Goal: Task Accomplishment & Management: Complete application form

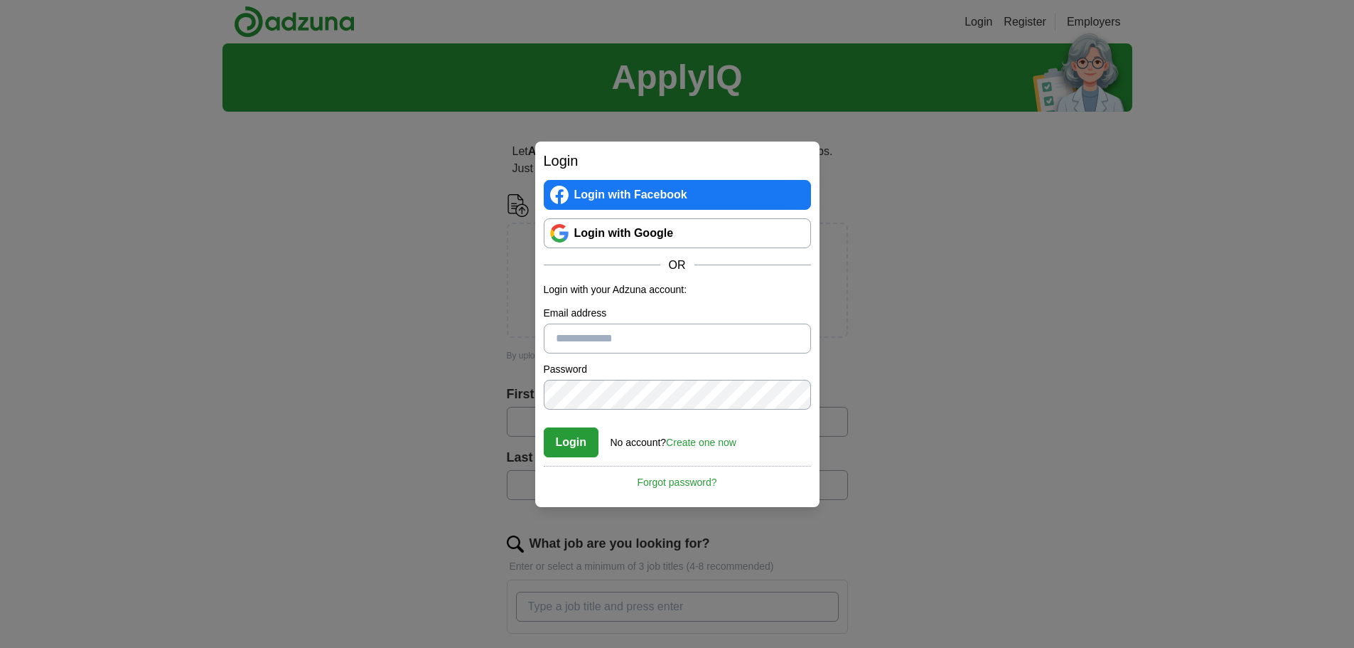
type input "**********"
click at [584, 437] on button "Login" at bounding box center [571, 442] width 55 height 30
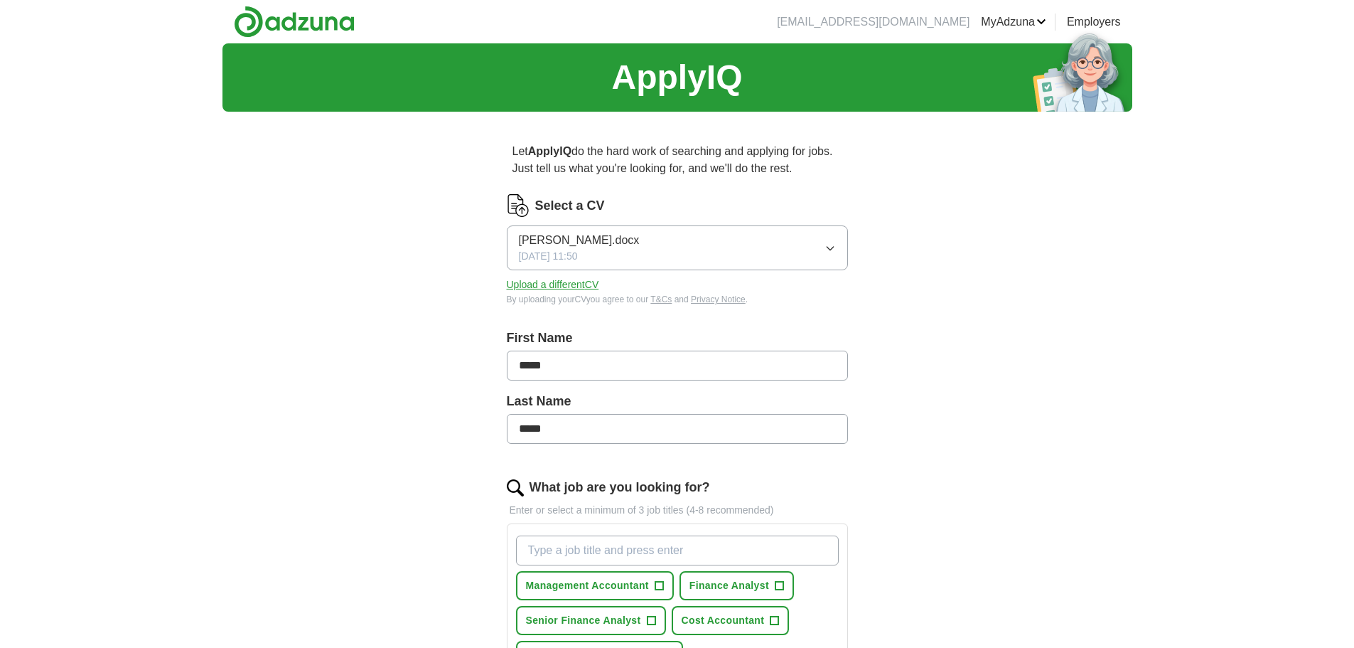
click at [582, 284] on button "Upload a different CV" at bounding box center [553, 284] width 92 height 15
click at [507, 277] on button "Upload a different CV" at bounding box center [553, 284] width 92 height 15
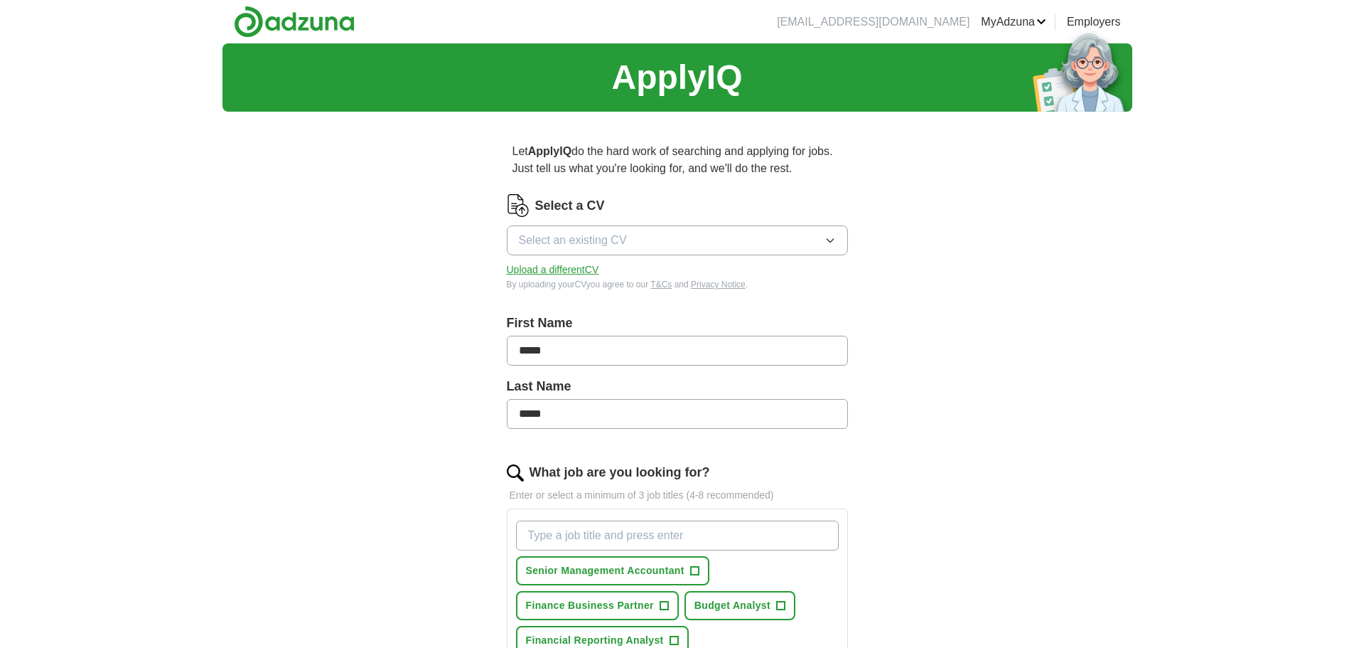
click at [833, 238] on icon "button" at bounding box center [830, 240] width 11 height 11
click at [596, 365] on span "[PERSON_NAME].docx" at bounding box center [579, 361] width 121 height 17
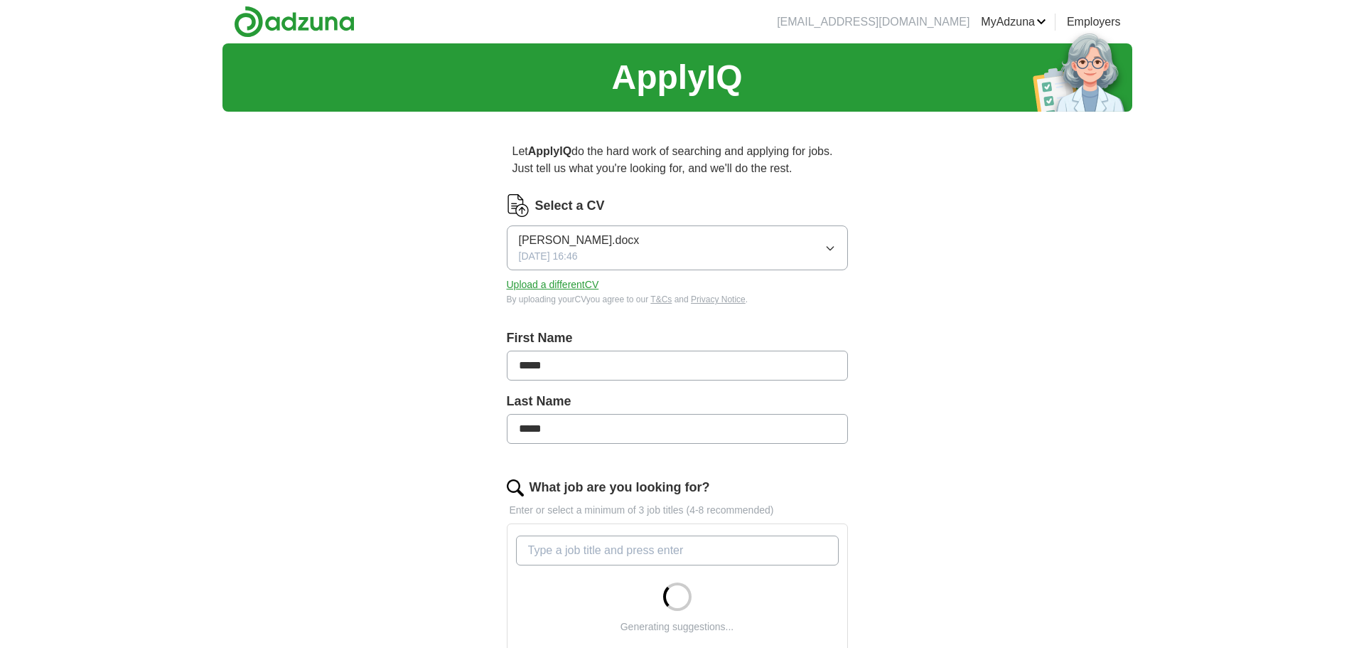
click at [1028, 316] on div "ApplyIQ Let ApplyIQ do the hard work of searching and applying for jobs. Just t…" at bounding box center [678, 539] width 910 height 993
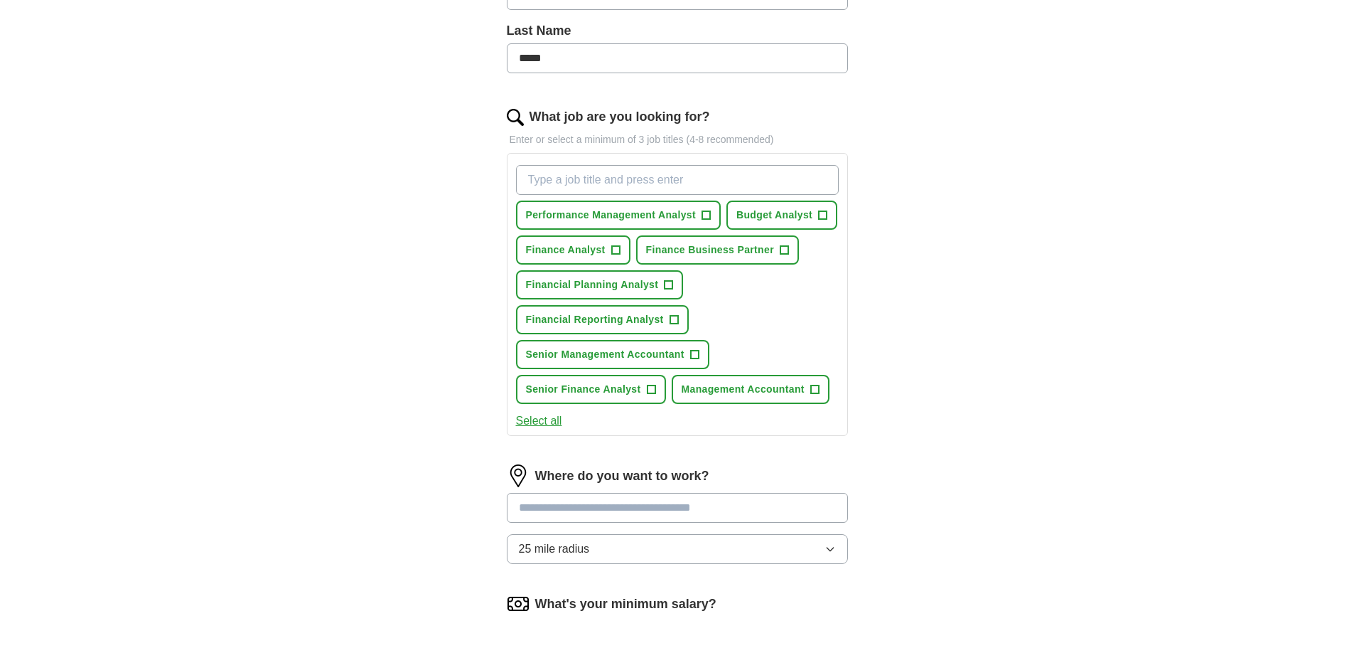
scroll to position [380, 0]
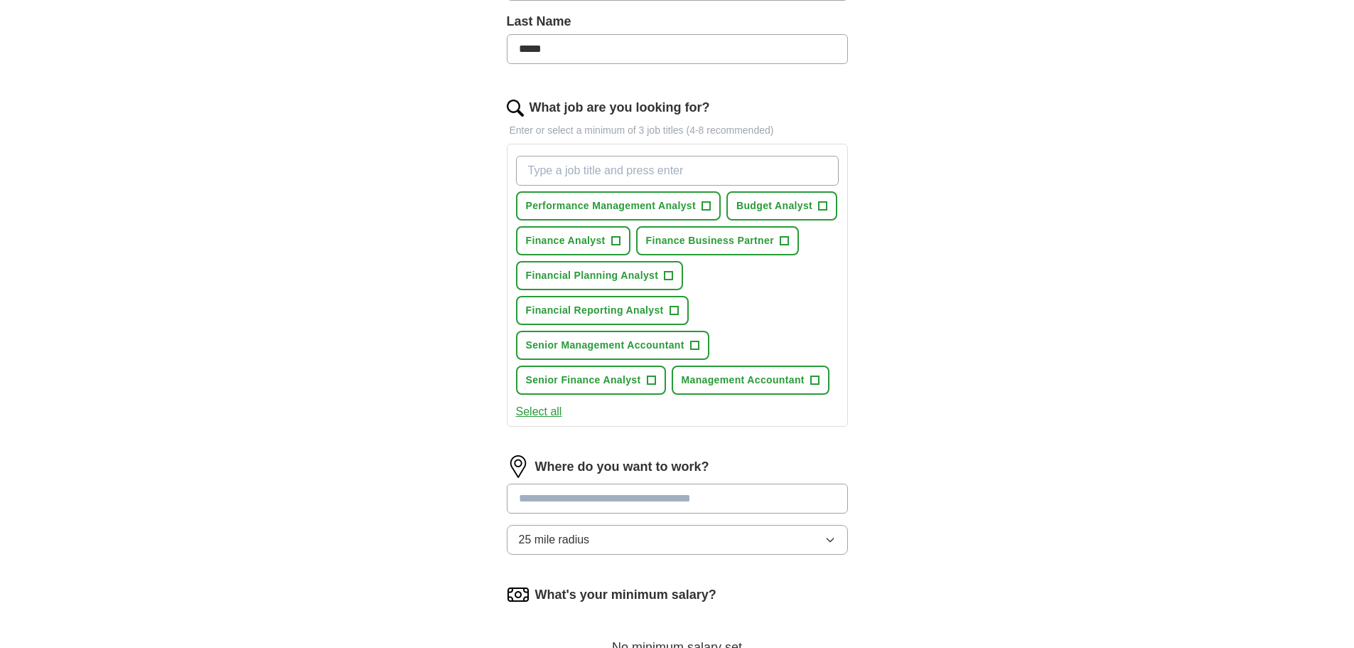
click at [681, 175] on input "What job are you looking for?" at bounding box center [677, 171] width 323 height 30
paste input "Finance or FP&A or Financial or Financial Planning or Financial Accountant or M…"
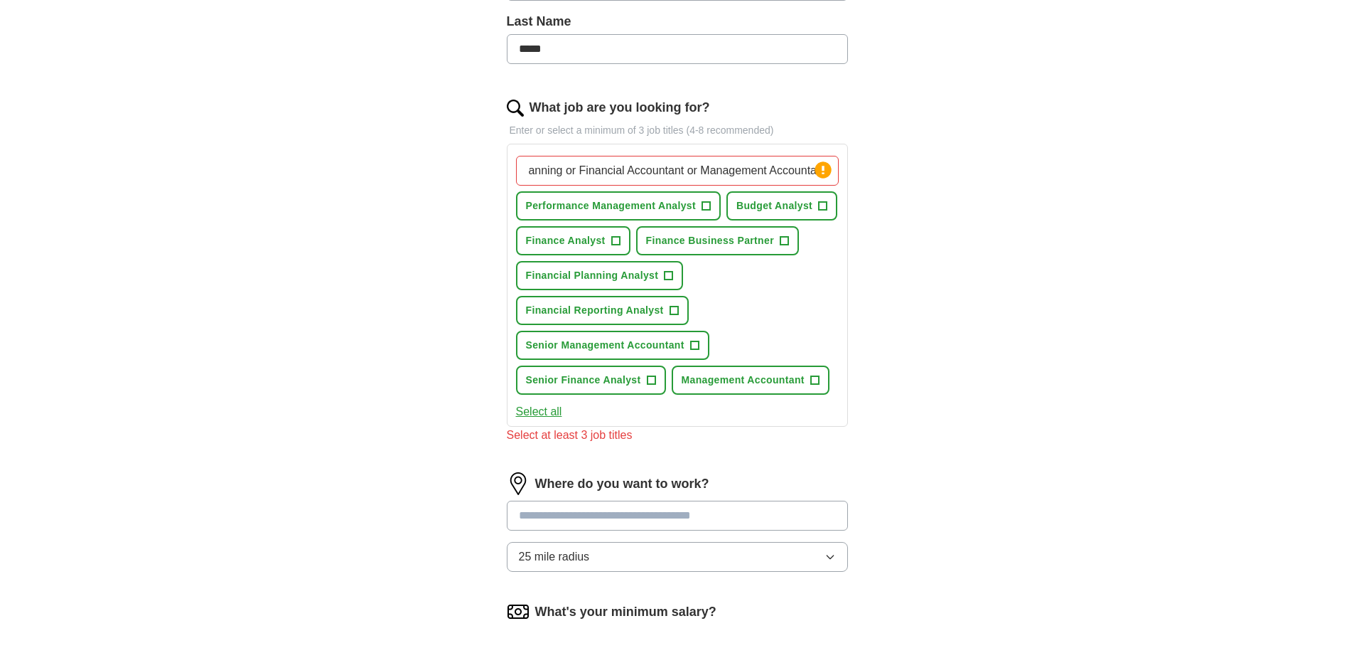
scroll to position [0, 0]
click at [1048, 280] on div "ApplyIQ Let ApplyIQ do the hard work of searching and applying for jobs. Just t…" at bounding box center [678, 243] width 910 height 1159
click at [726, 166] on input "Finance or FP&A or Financial or Financial Planning or Financial Accountant or M…" at bounding box center [677, 171] width 323 height 30
click at [1113, 275] on div "ApplyIQ Let ApplyIQ do the hard work of searching and applying for jobs. Just t…" at bounding box center [678, 243] width 910 height 1159
click at [537, 175] on input "Finance or FP&A or Financial or Financial Planning or Financial Accountant or M…" at bounding box center [677, 171] width 323 height 30
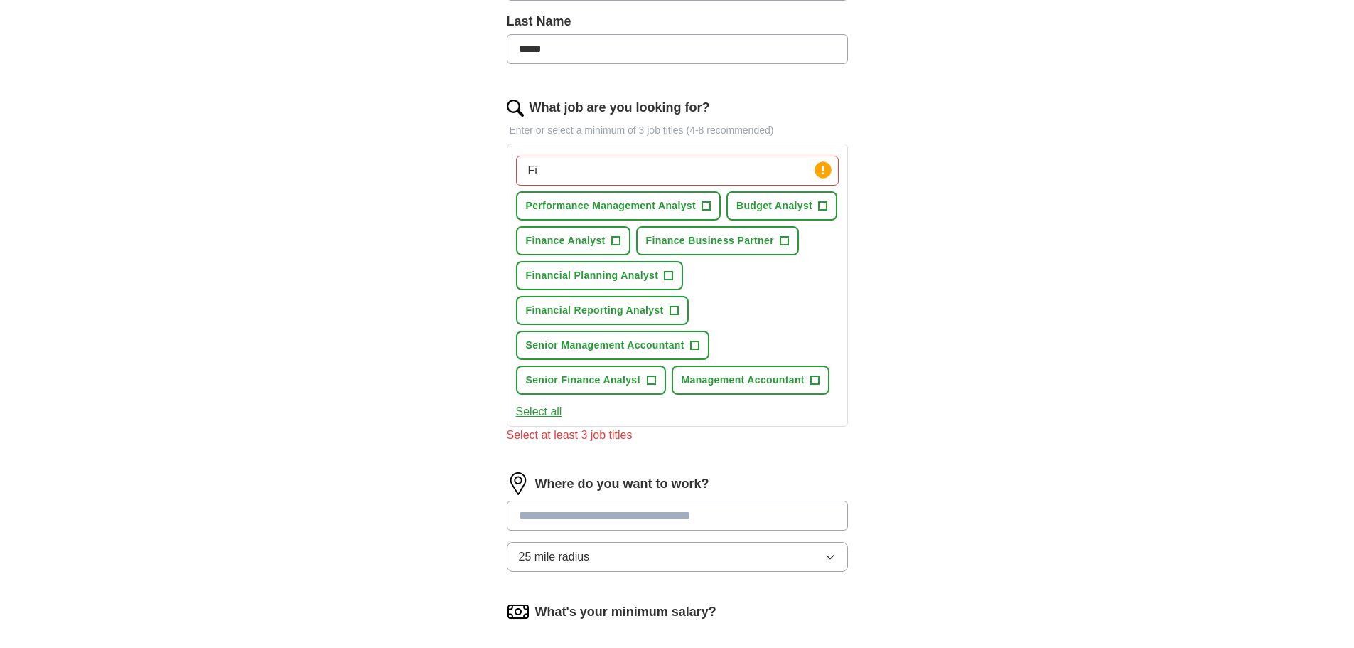
type input "F"
click at [1045, 244] on div "ApplyIQ Let ApplyIQ do the hard work of searching and applying for jobs. Just t…" at bounding box center [678, 243] width 910 height 1159
click at [632, 171] on input "What job are you looking for?" at bounding box center [677, 171] width 323 height 30
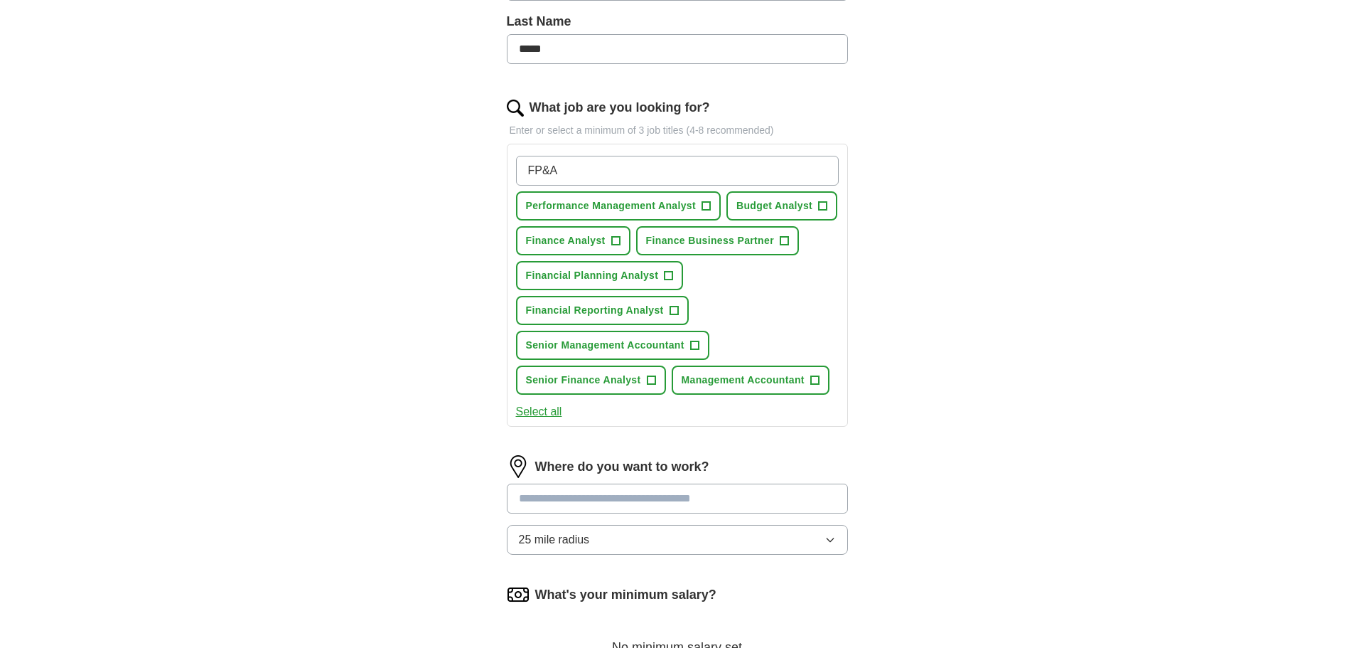
type input "FP&A"
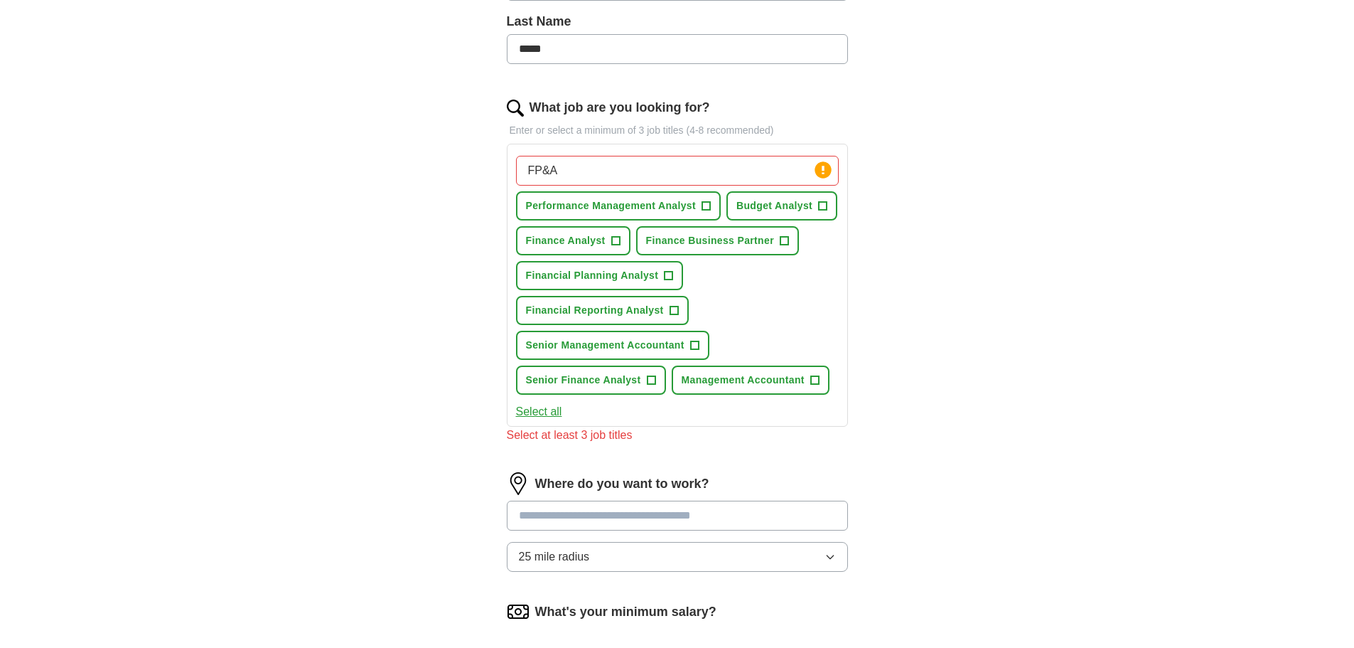
click at [796, 171] on input "FP&A" at bounding box center [677, 171] width 323 height 30
click at [1022, 257] on div "ApplyIQ Let ApplyIQ do the hard work of searching and applying for jobs. Just t…" at bounding box center [678, 243] width 910 height 1159
click at [825, 168] on circle at bounding box center [823, 169] width 16 height 16
click at [741, 159] on input "FP&A" at bounding box center [677, 171] width 323 height 30
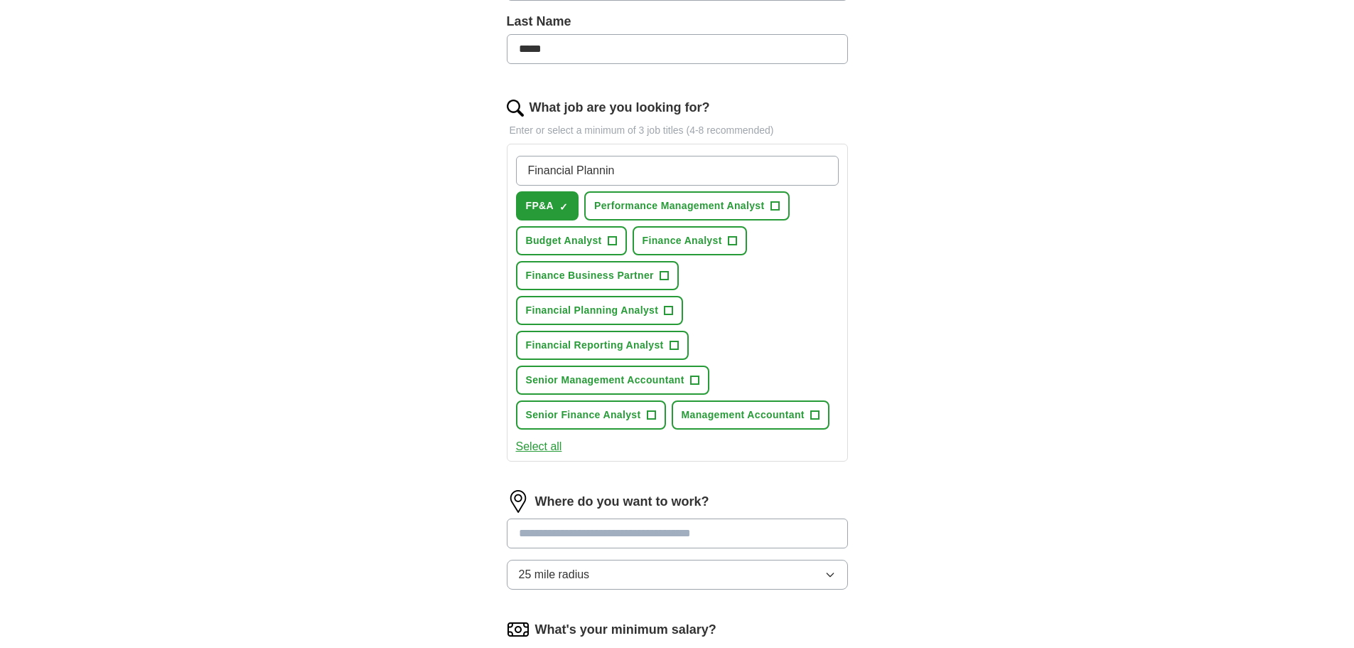
type input "Financial Planning"
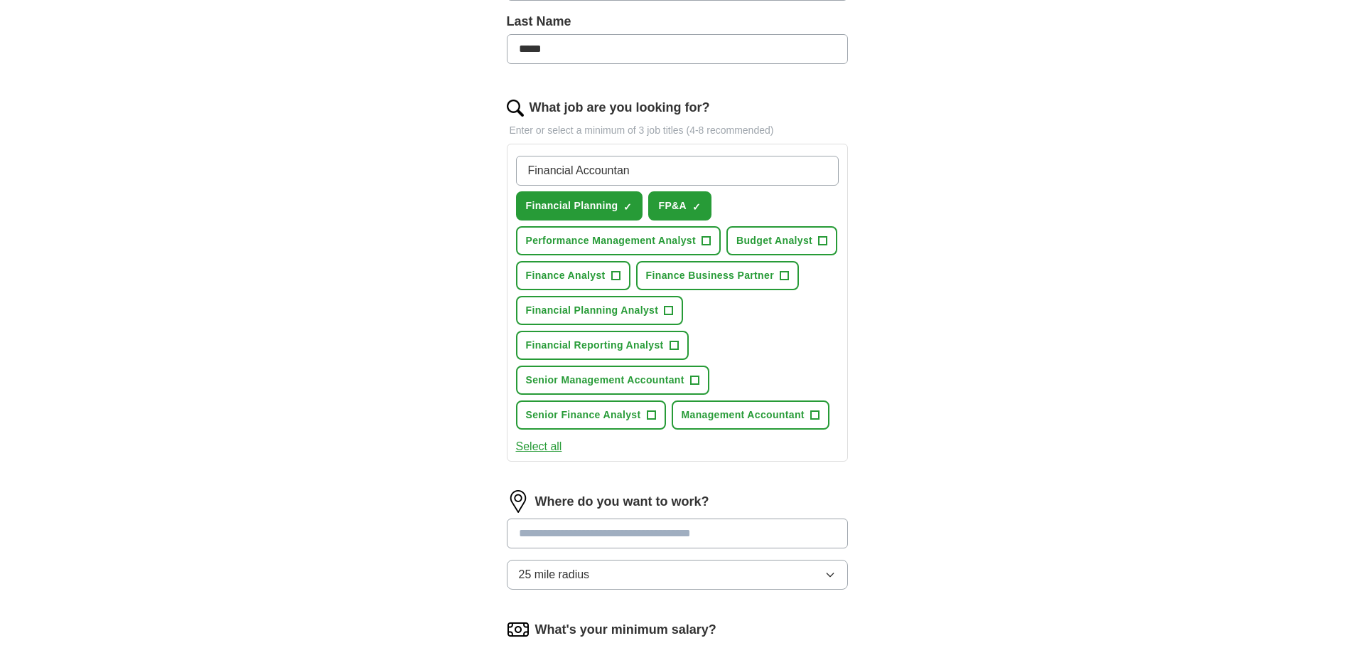
type input "Financial Accountant"
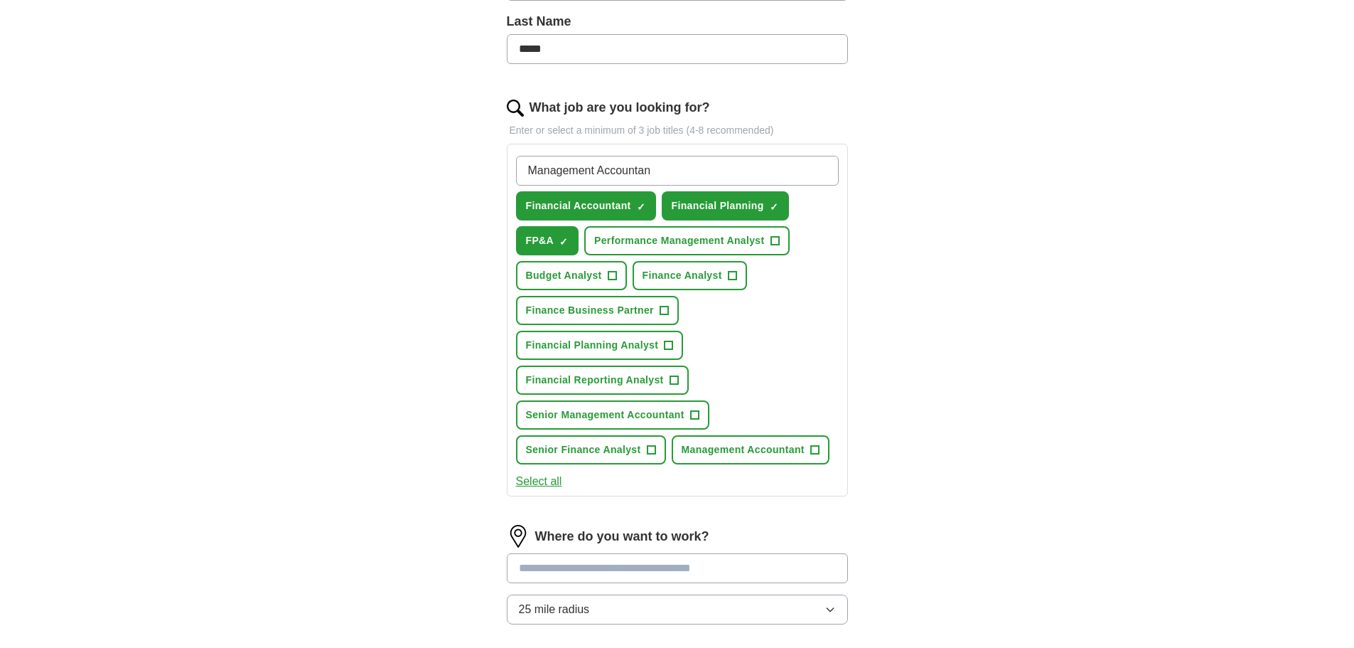
type input "Management Accountant"
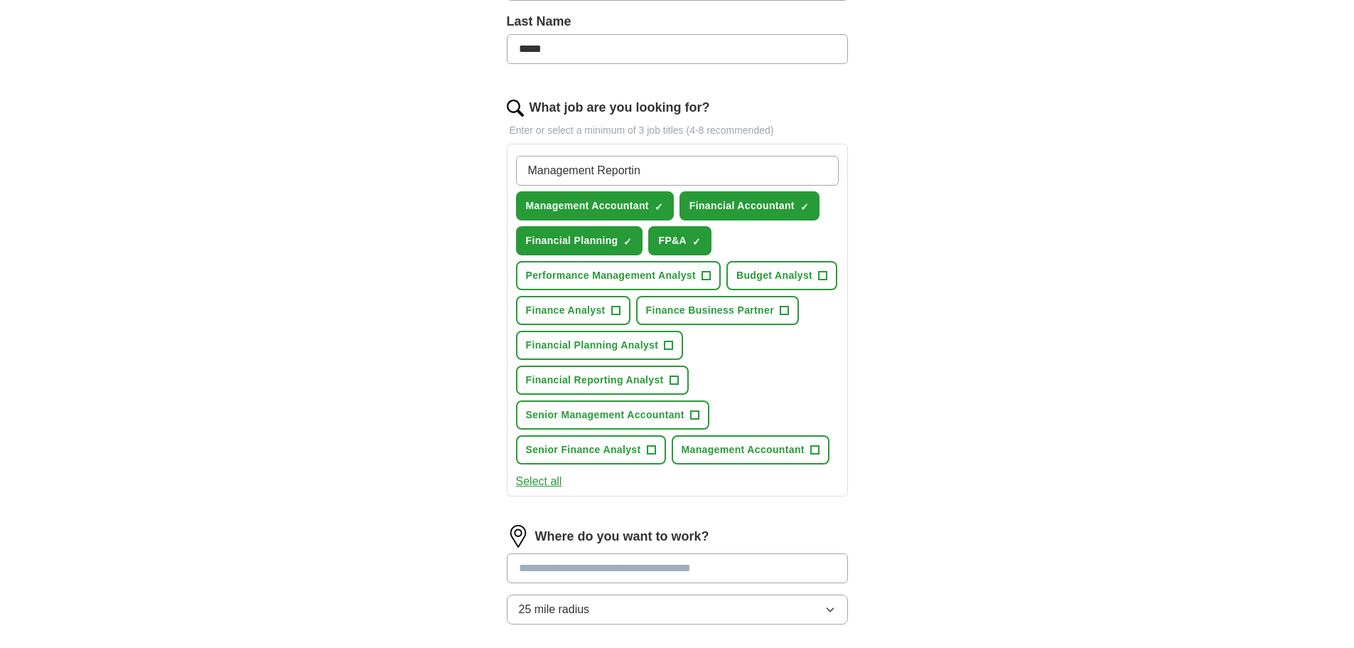
type input "Management Reporting"
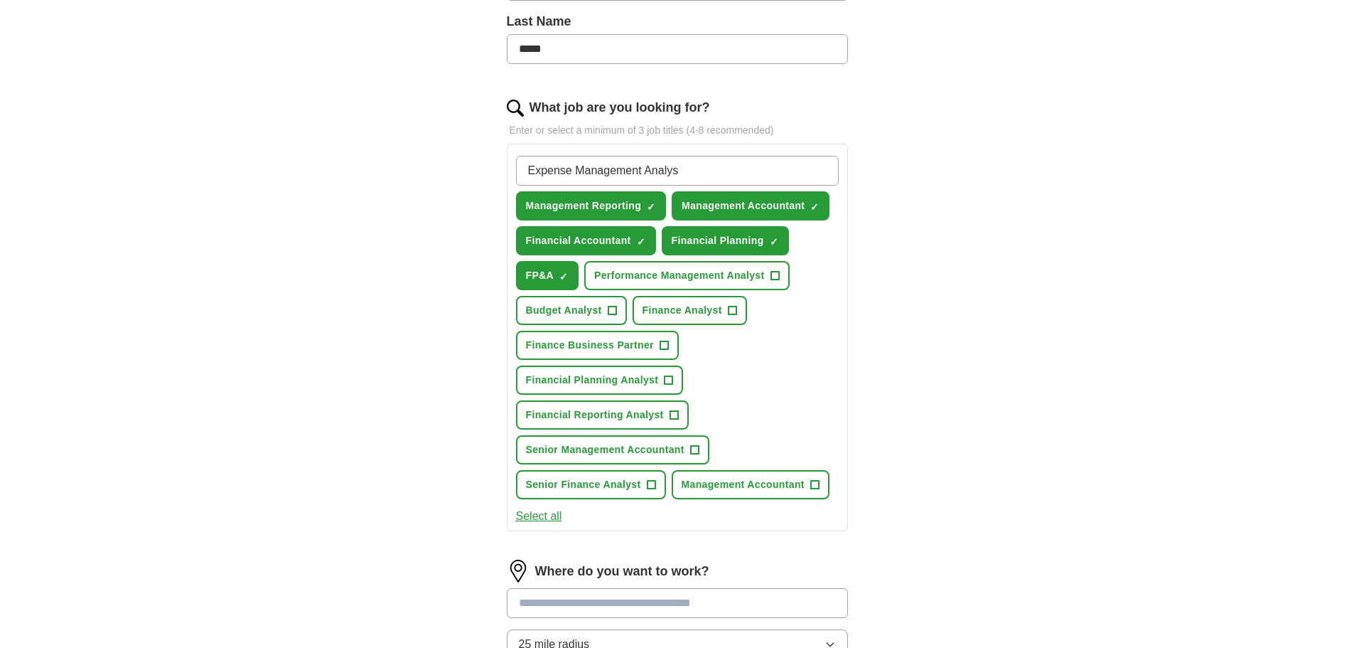
type input "Expense Management Analyst"
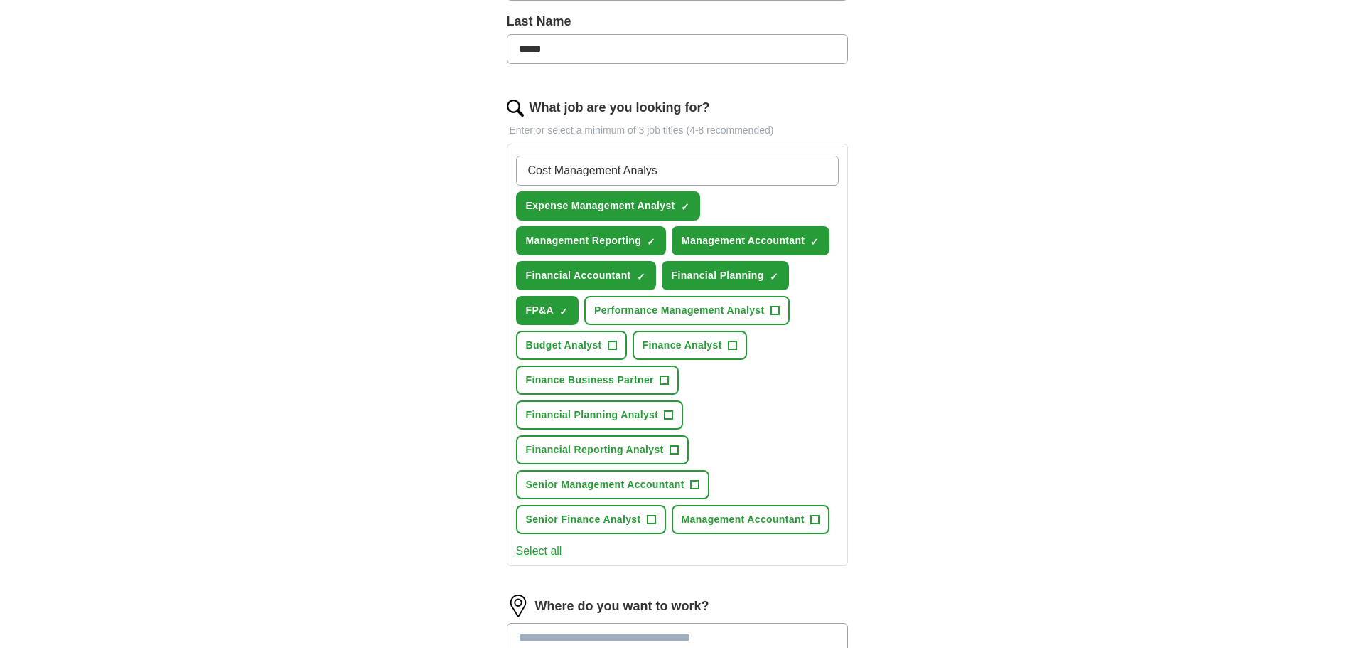
type input "Cost Management Analyst"
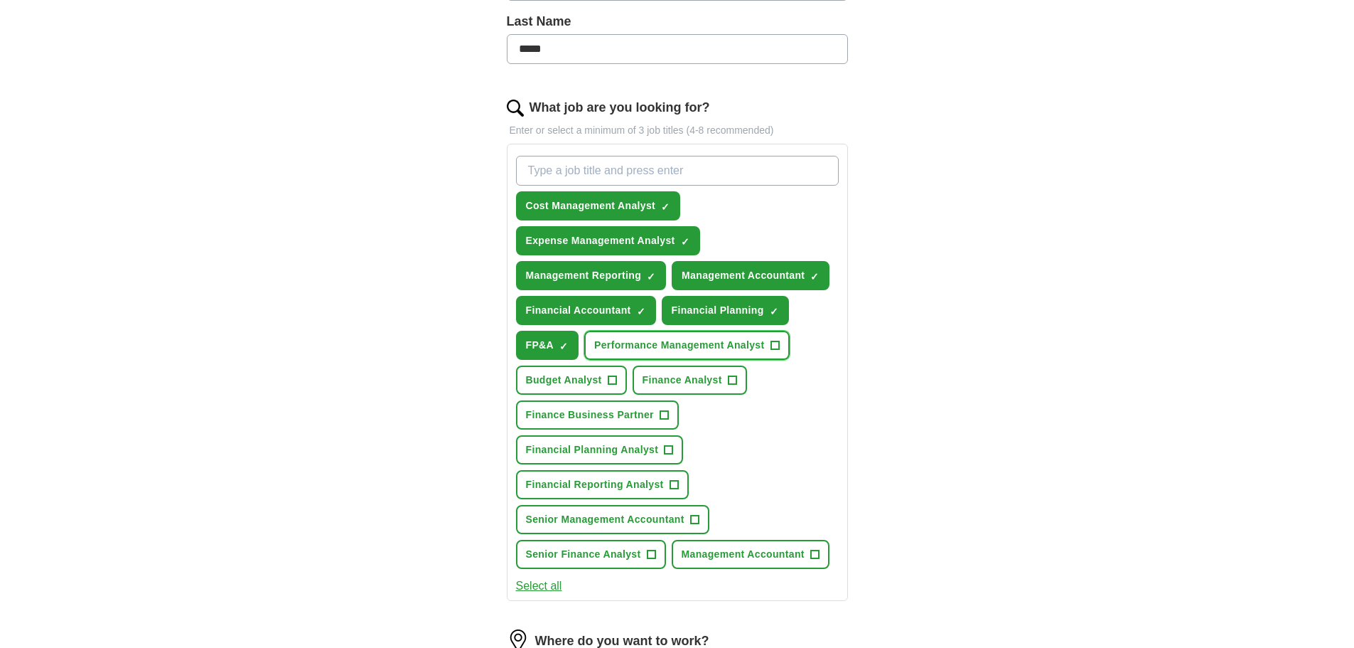
click at [774, 341] on span "+" at bounding box center [775, 345] width 9 height 11
click at [608, 382] on span "+" at bounding box center [612, 379] width 9 height 9
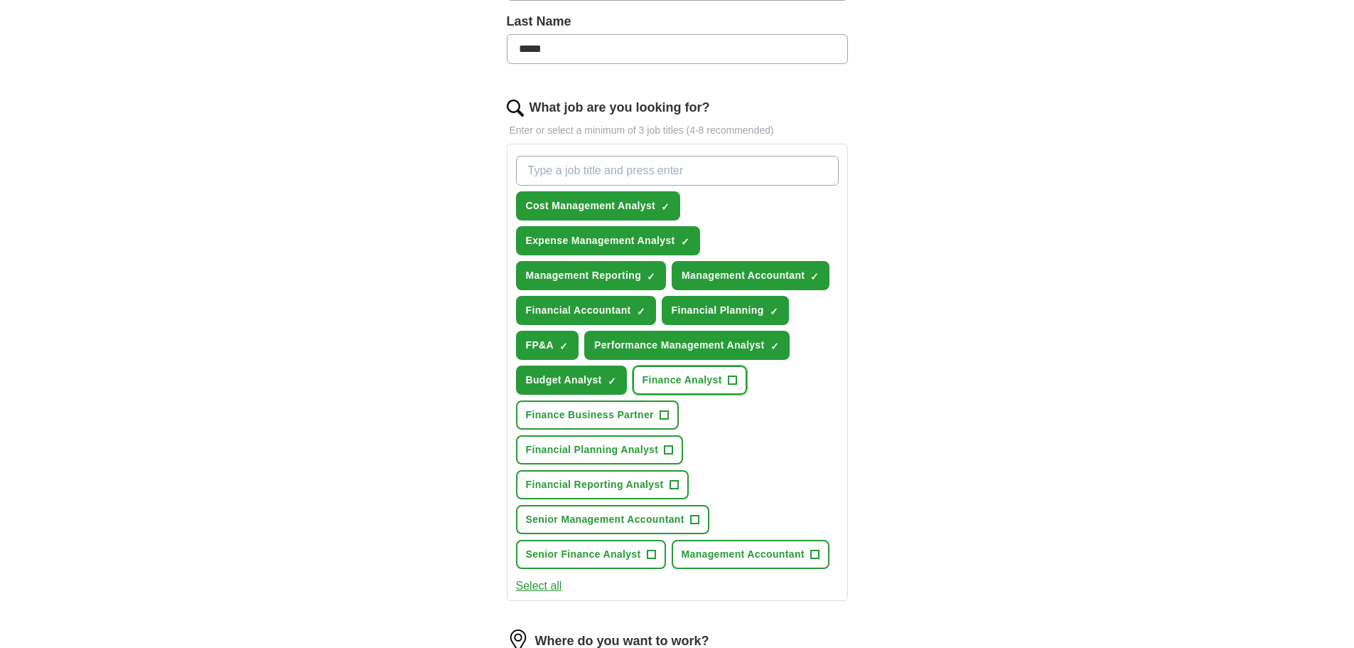
click at [738, 383] on button "Finance Analyst +" at bounding box center [690, 379] width 114 height 29
click at [667, 416] on span "+" at bounding box center [664, 414] width 9 height 11
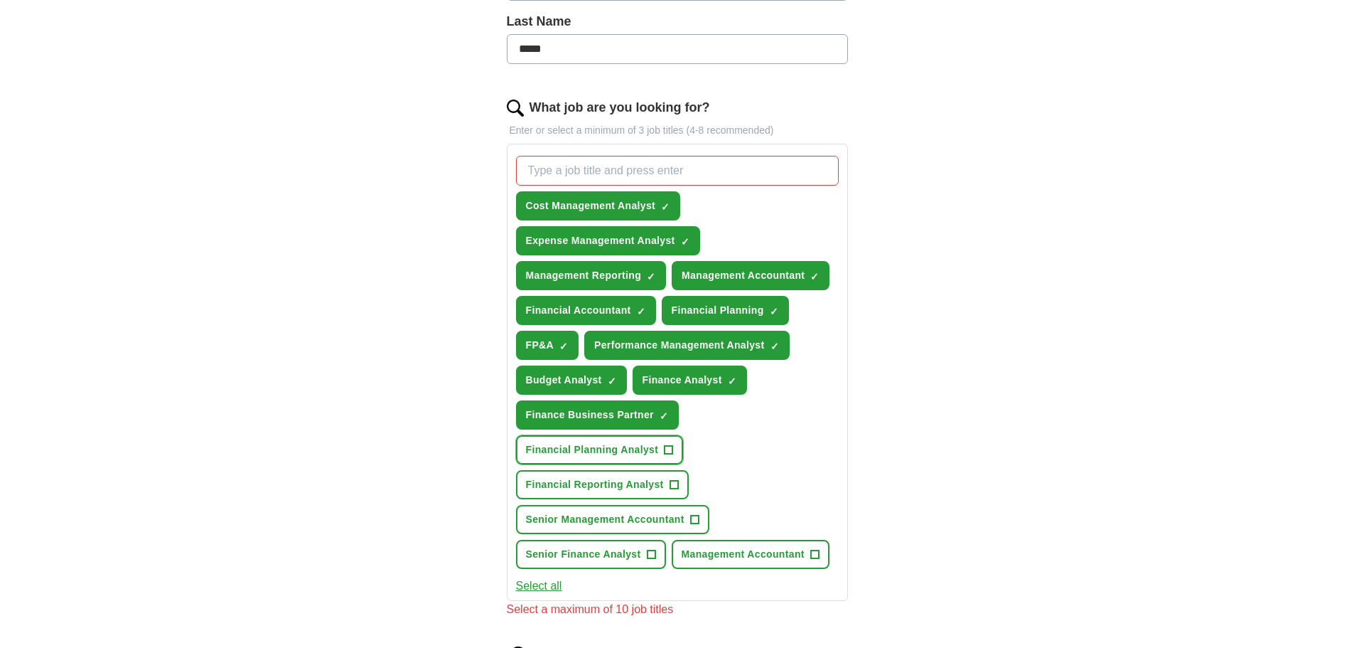
click at [672, 459] on button "Financial Planning Analyst +" at bounding box center [600, 449] width 168 height 29
click at [678, 486] on span "+" at bounding box center [674, 484] width 9 height 11
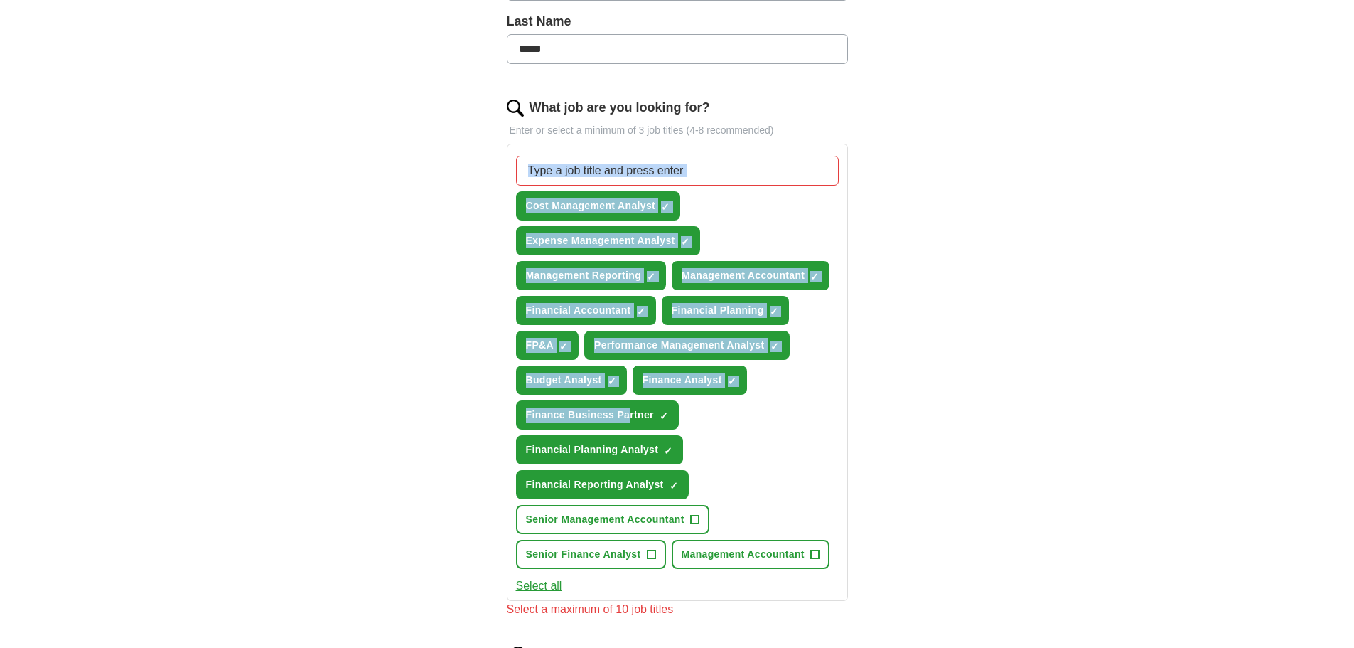
drag, startPoint x: 619, startPoint y: 360, endPoint x: 634, endPoint y: 142, distance: 218.1
click at [634, 142] on div "What job are you looking for? Enter or select a minimum of 3 job titles (4-8 re…" at bounding box center [677, 363] width 341 height 531
click at [1071, 215] on div "ApplyIQ Let ApplyIQ do the hard work of searching and applying for jobs. Just t…" at bounding box center [678, 330] width 910 height 1333
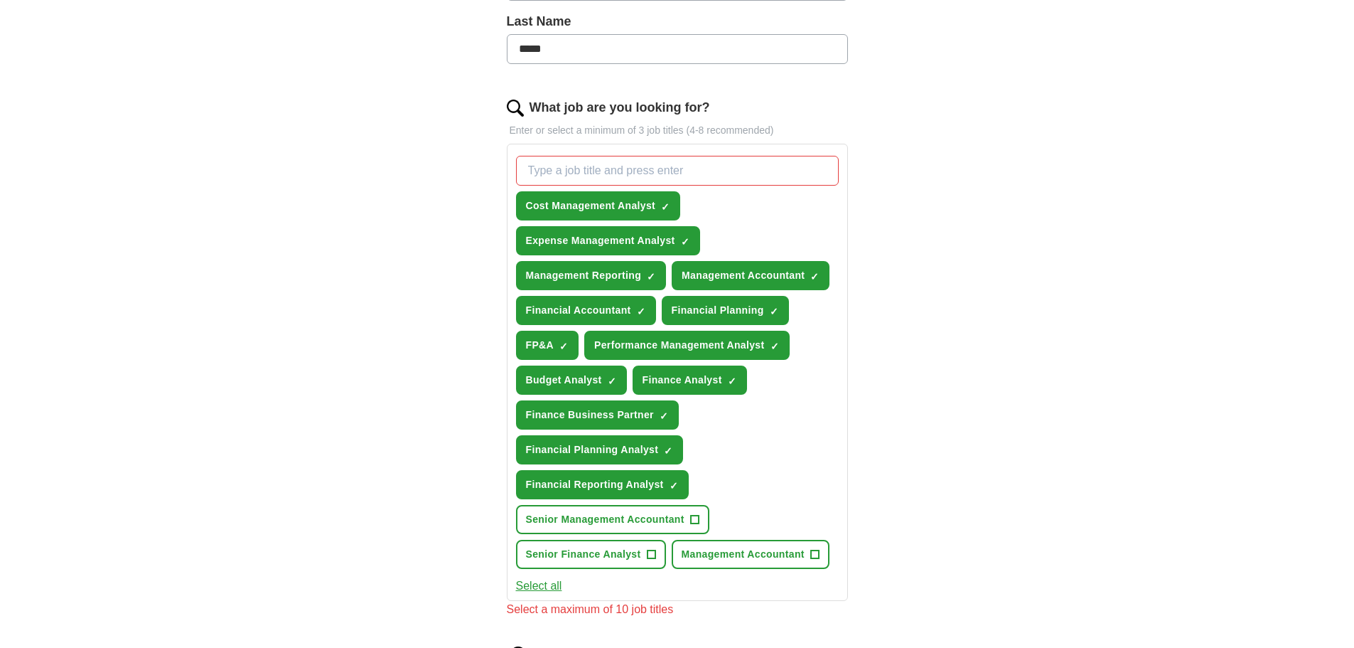
drag, startPoint x: 1071, startPoint y: 215, endPoint x: 530, endPoint y: 172, distance: 543.4
click at [530, 172] on div "ApplyIQ Let ApplyIQ do the hard work of searching and applying for jobs. Just t…" at bounding box center [678, 330] width 910 height 1333
click at [675, 207] on button "Cost Management Analyst ✓ ×" at bounding box center [598, 205] width 165 height 29
click at [675, 207] on button "Cost Management Analyst +" at bounding box center [598, 205] width 165 height 29
click at [675, 207] on button "Cost Management Analyst ✓ ×" at bounding box center [598, 205] width 165 height 29
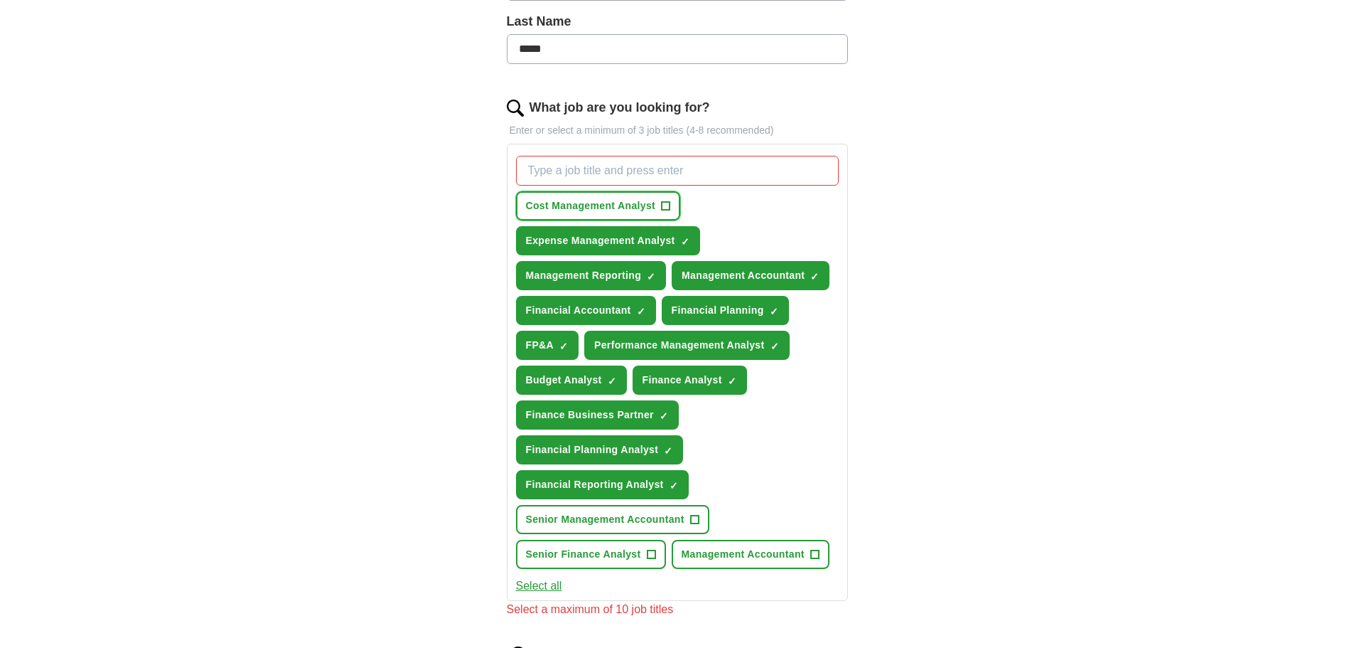
drag, startPoint x: 675, startPoint y: 207, endPoint x: 692, endPoint y: 239, distance: 36.6
click at [692, 239] on div "Cost Management Analyst + Expense Management Analyst ✓ × Management Reporting ✓…" at bounding box center [677, 362] width 328 height 424
click at [692, 239] on button "Expense Management Analyst ✓ ×" at bounding box center [608, 240] width 184 height 29
drag, startPoint x: 692, startPoint y: 239, endPoint x: 1012, endPoint y: 127, distance: 339.1
click at [1012, 127] on div "ApplyIQ Let ApplyIQ do the hard work of searching and applying for jobs. Just t…" at bounding box center [678, 330] width 910 height 1333
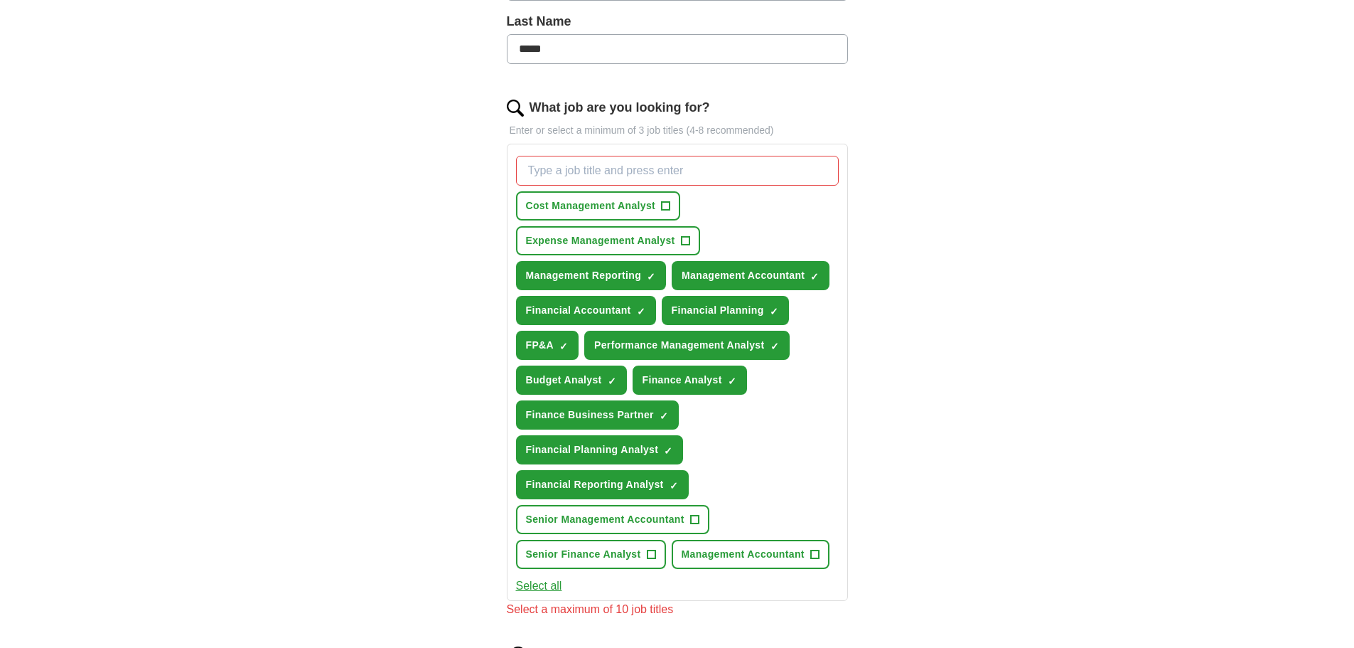
click at [1012, 127] on div "ApplyIQ Let ApplyIQ do the hard work of searching and applying for jobs. Just t…" at bounding box center [678, 330] width 910 height 1333
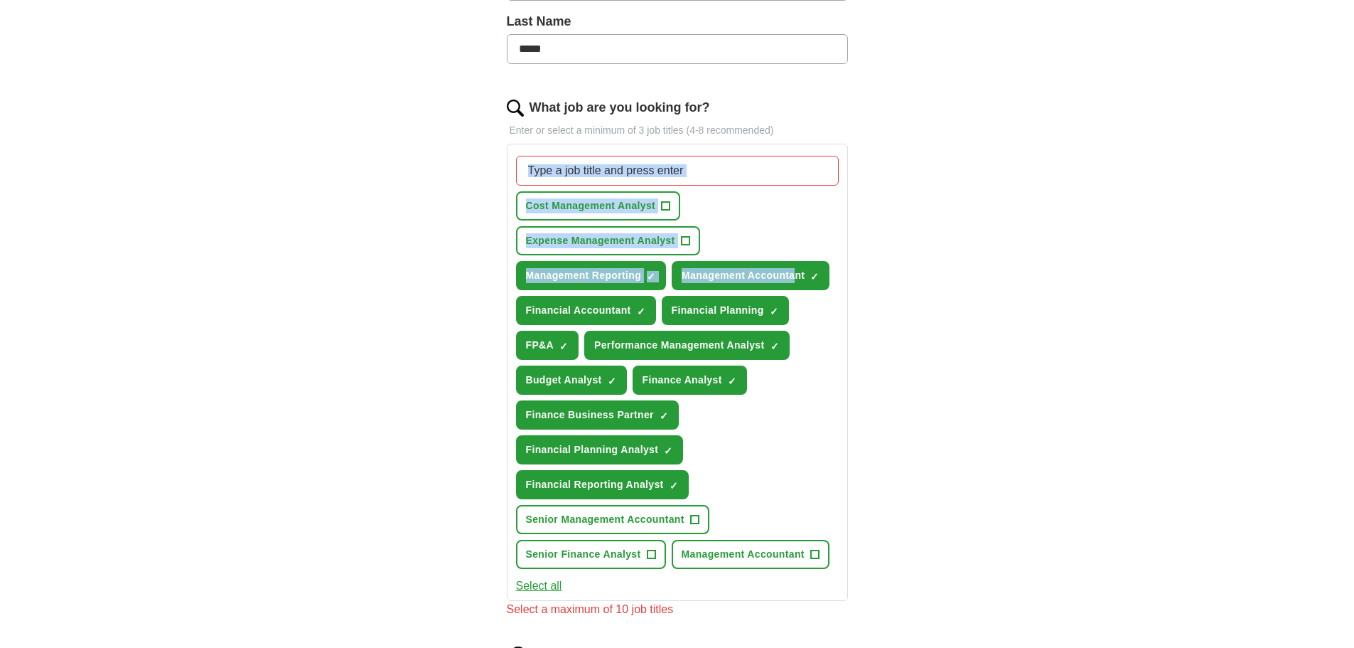
drag, startPoint x: 1012, startPoint y: 127, endPoint x: 794, endPoint y: 300, distance: 278.8
click at [794, 300] on div "ApplyIQ Let ApplyIQ do the hard work of searching and applying for jobs. Just t…" at bounding box center [678, 330] width 910 height 1333
click at [0, 0] on span "×" at bounding box center [0, 0] width 0 height 0
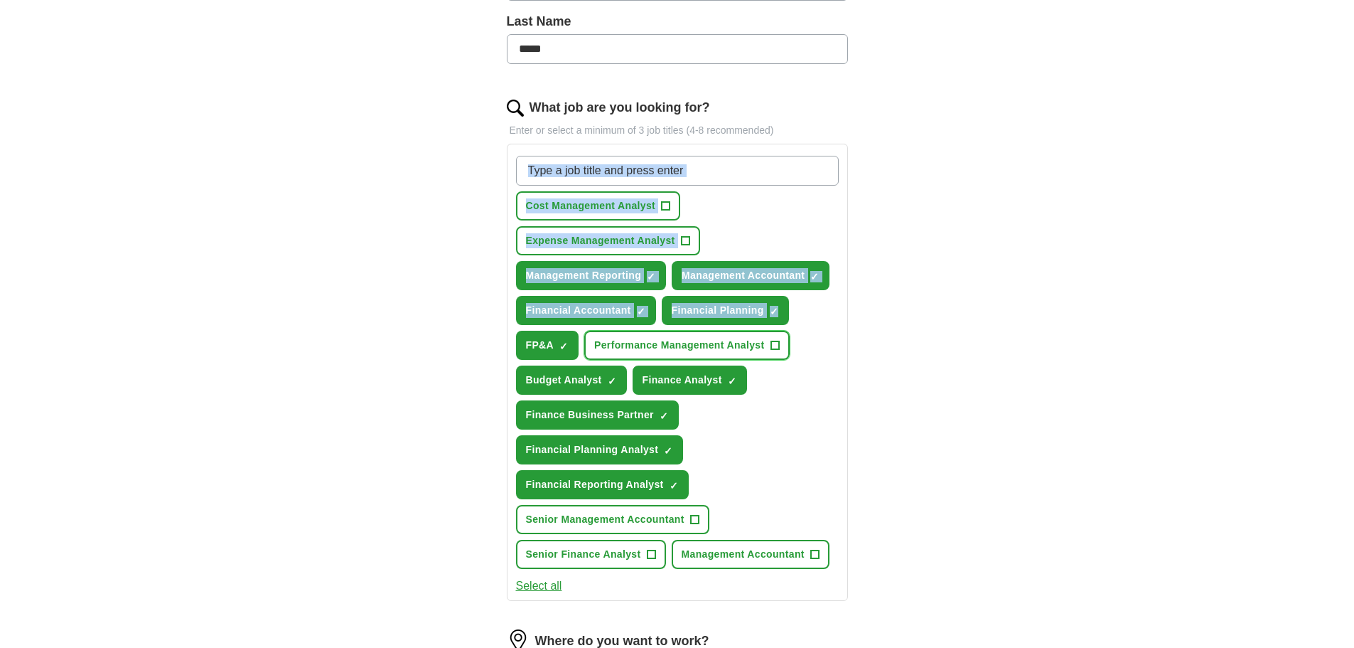
drag, startPoint x: 771, startPoint y: 343, endPoint x: 1120, endPoint y: 291, distance: 352.9
click at [1120, 291] on div "ApplyIQ Let ApplyIQ do the hard work of searching and applying for jobs. Just t…" at bounding box center [678, 322] width 910 height 1316
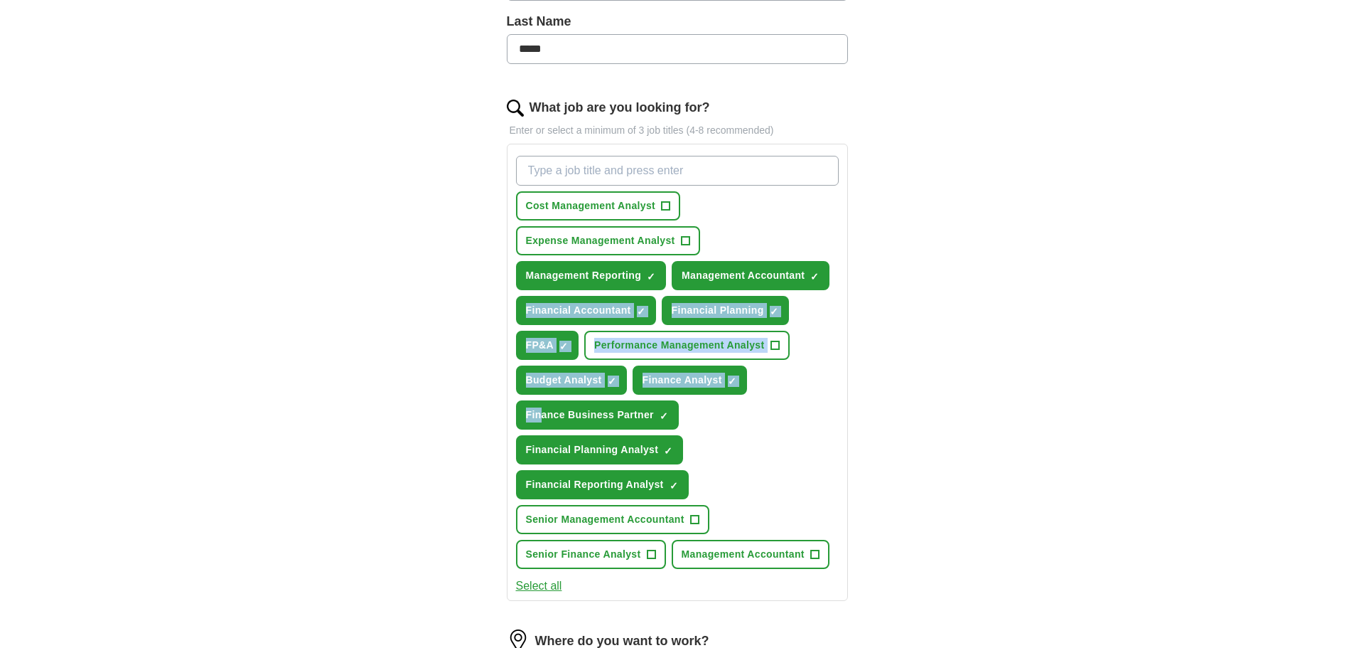
drag, startPoint x: 1120, startPoint y: 291, endPoint x: 544, endPoint y: 416, distance: 590.0
click at [544, 416] on div "ApplyIQ Let ApplyIQ do the hard work of searching and applying for jobs. Just t…" at bounding box center [678, 322] width 910 height 1316
click at [0, 0] on span "×" at bounding box center [0, 0] width 0 height 0
click at [675, 443] on button "Financial Planning Analyst ✓ ×" at bounding box center [600, 449] width 168 height 29
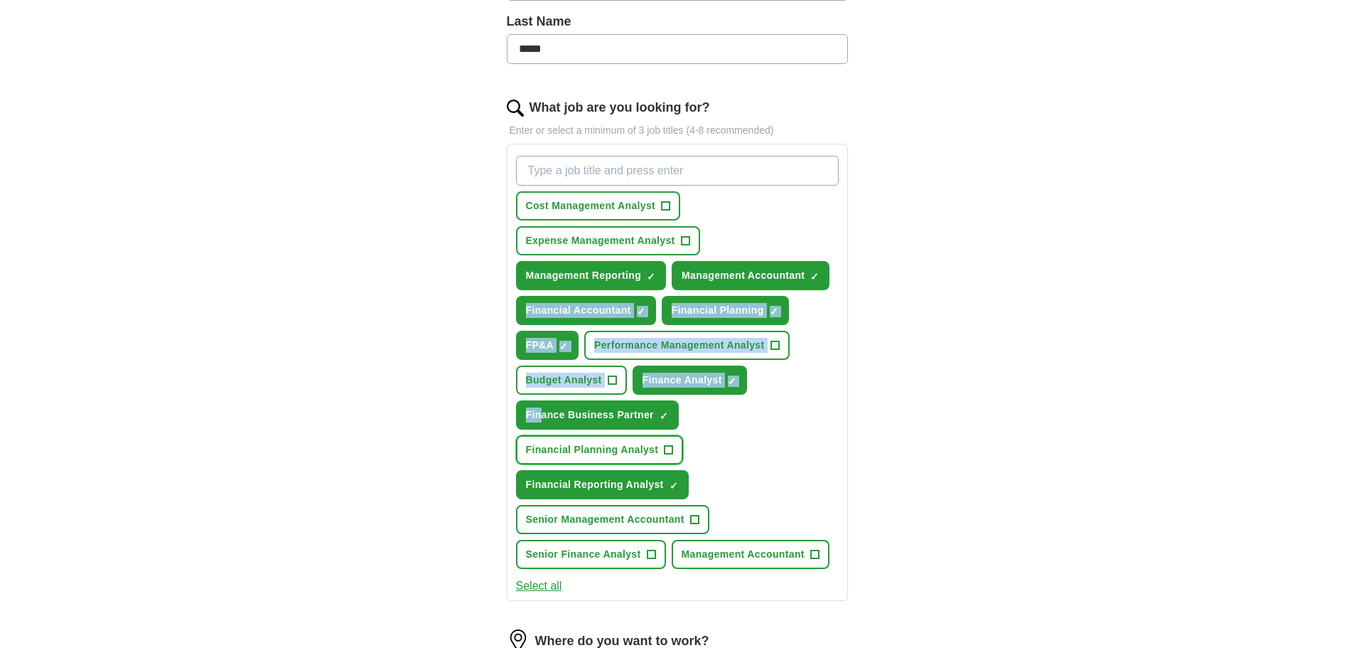
drag, startPoint x: 675, startPoint y: 443, endPoint x: 677, endPoint y: 472, distance: 29.2
click at [677, 472] on div "Cost Management Analyst + Expense Management Analyst + Management Reporting ✓ ×…" at bounding box center [677, 362] width 328 height 424
click at [677, 472] on button "Financial Reporting Analyst ✓ ×" at bounding box center [602, 484] width 173 height 29
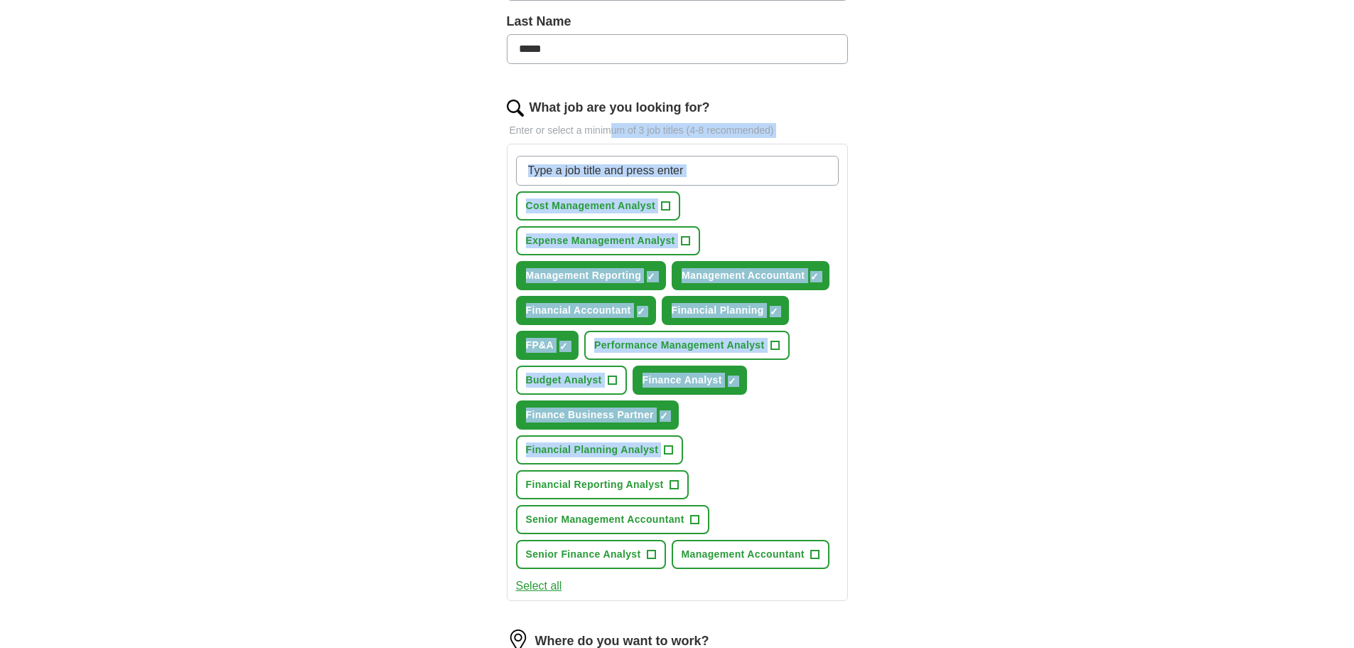
drag, startPoint x: 687, startPoint y: 462, endPoint x: 614, endPoint y: 119, distance: 350.4
click at [614, 119] on div "What job are you looking for? Enter or select a minimum of 3 job titles (4-8 re…" at bounding box center [677, 355] width 341 height 514
click at [603, 168] on input "What job are you looking for?" at bounding box center [677, 171] width 323 height 30
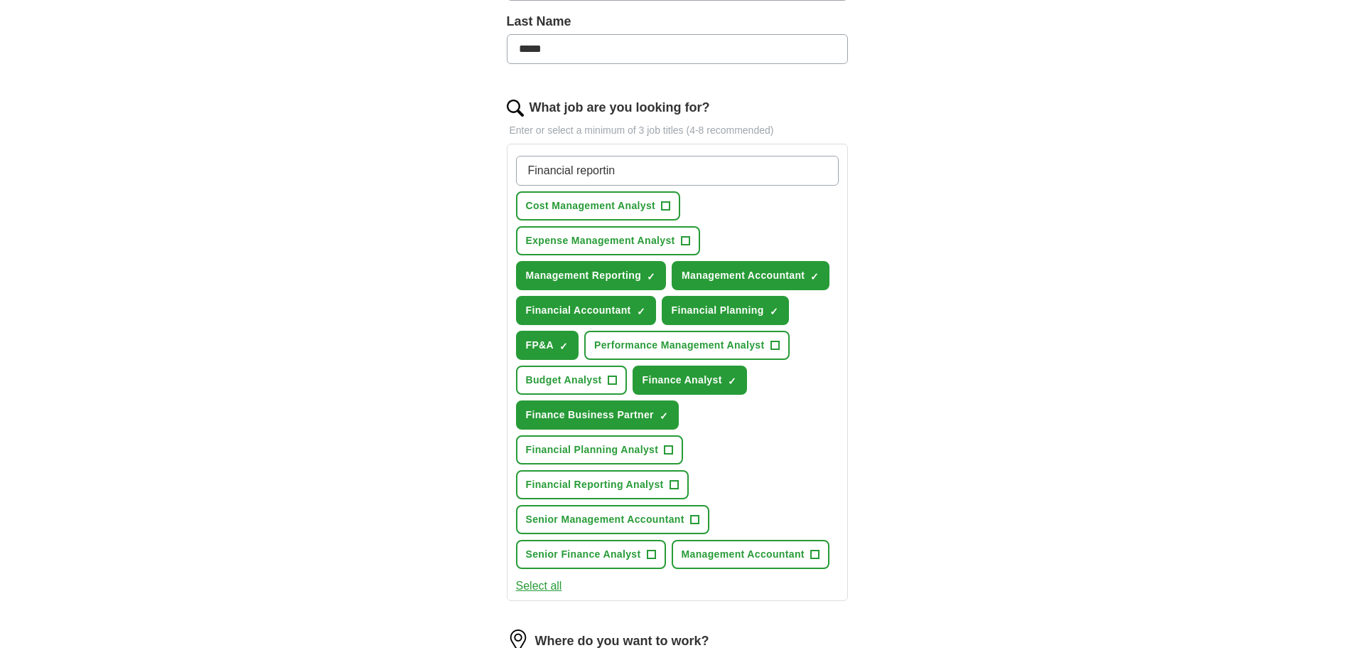
type input "Financial reporting"
type input "Financia; Planning"
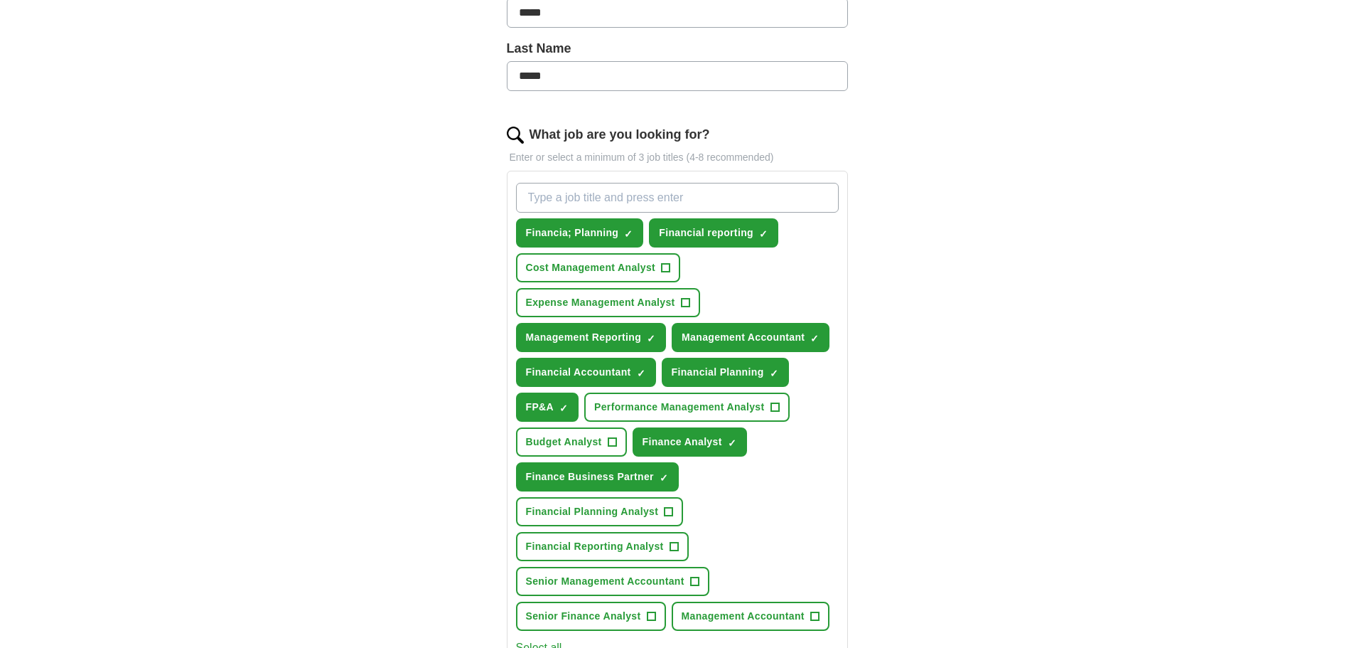
scroll to position [353, 0]
drag, startPoint x: 997, startPoint y: 112, endPoint x: 657, endPoint y: 150, distance: 342.0
click at [657, 150] on div "ApplyIQ Let ApplyIQ do the hard work of searching and applying for jobs. Just t…" at bounding box center [678, 366] width 910 height 1351
click at [657, 150] on p "Enter or select a minimum of 3 job titles (4-8 recommended)" at bounding box center [677, 157] width 341 height 15
drag, startPoint x: 662, startPoint y: 218, endPoint x: 624, endPoint y: 231, distance: 39.8
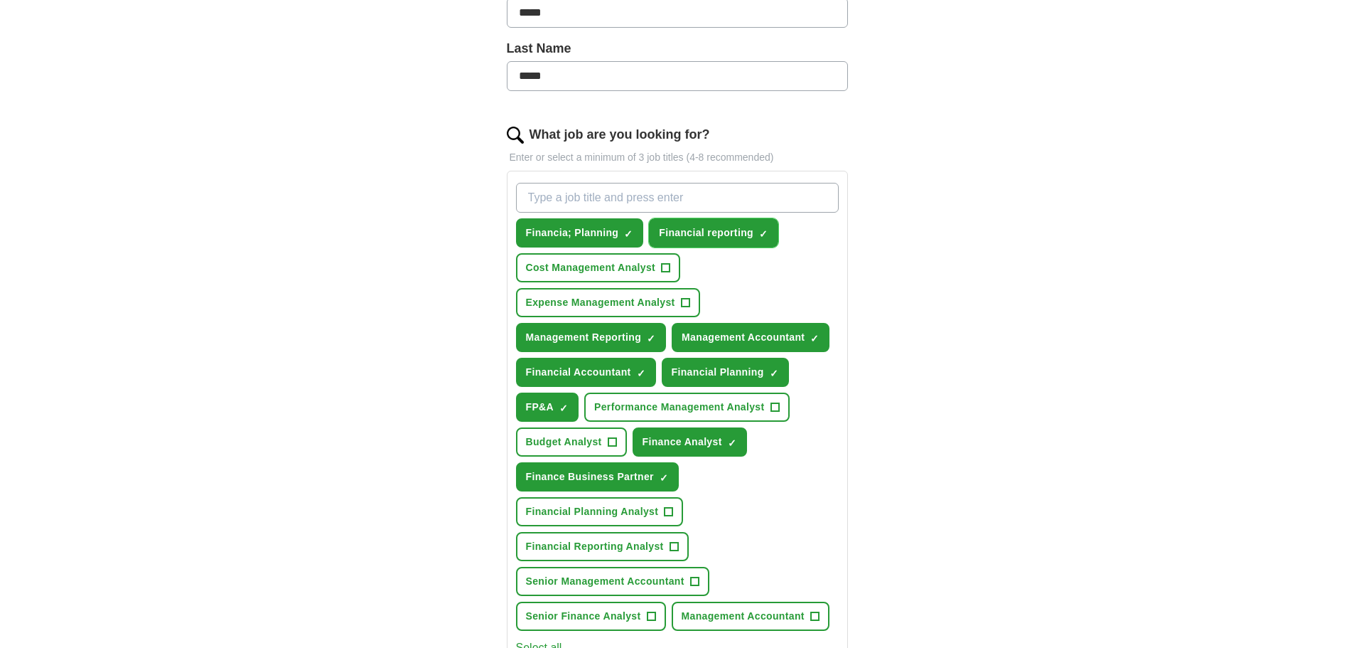
click at [624, 231] on div "Financia; Planning ✓ × Financial reporting ✓ × Cost Management Analyst + Expens…" at bounding box center [677, 406] width 328 height 459
click at [0, 0] on span "×" at bounding box center [0, 0] width 0 height 0
drag, startPoint x: 659, startPoint y: 555, endPoint x: 568, endPoint y: 350, distance: 224.7
click at [568, 350] on div "Financia; Planning + Financial reporting ✓ × Cost Management Analyst + Expense …" at bounding box center [677, 406] width 328 height 459
drag, startPoint x: 568, startPoint y: 350, endPoint x: 672, endPoint y: 478, distance: 165.3
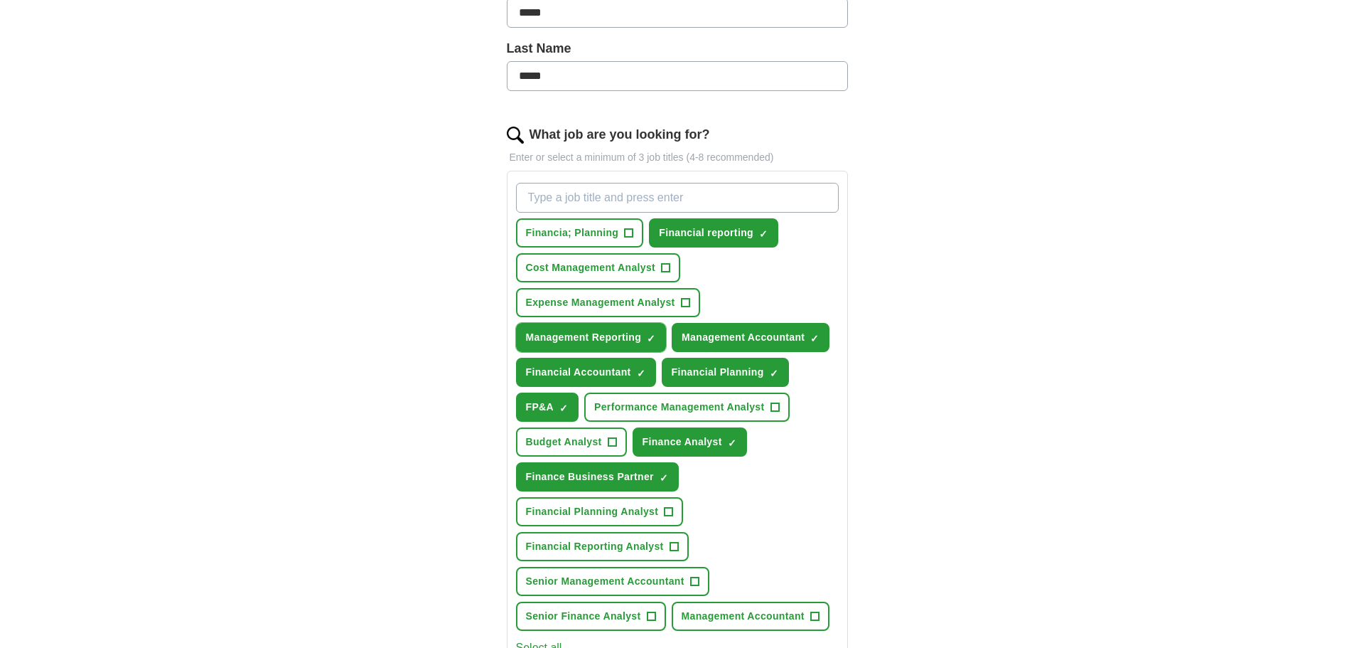
click at [672, 478] on div "Financia; Planning + Financial reporting ✓ × Cost Management Analyst + Expense …" at bounding box center [677, 406] width 328 height 459
drag, startPoint x: 672, startPoint y: 478, endPoint x: 1161, endPoint y: 378, distance: 499.3
click at [1161, 378] on div "ApplyIQ Let ApplyIQ do the hard work of searching and applying for jobs. Just t…" at bounding box center [677, 366] width 1354 height 1351
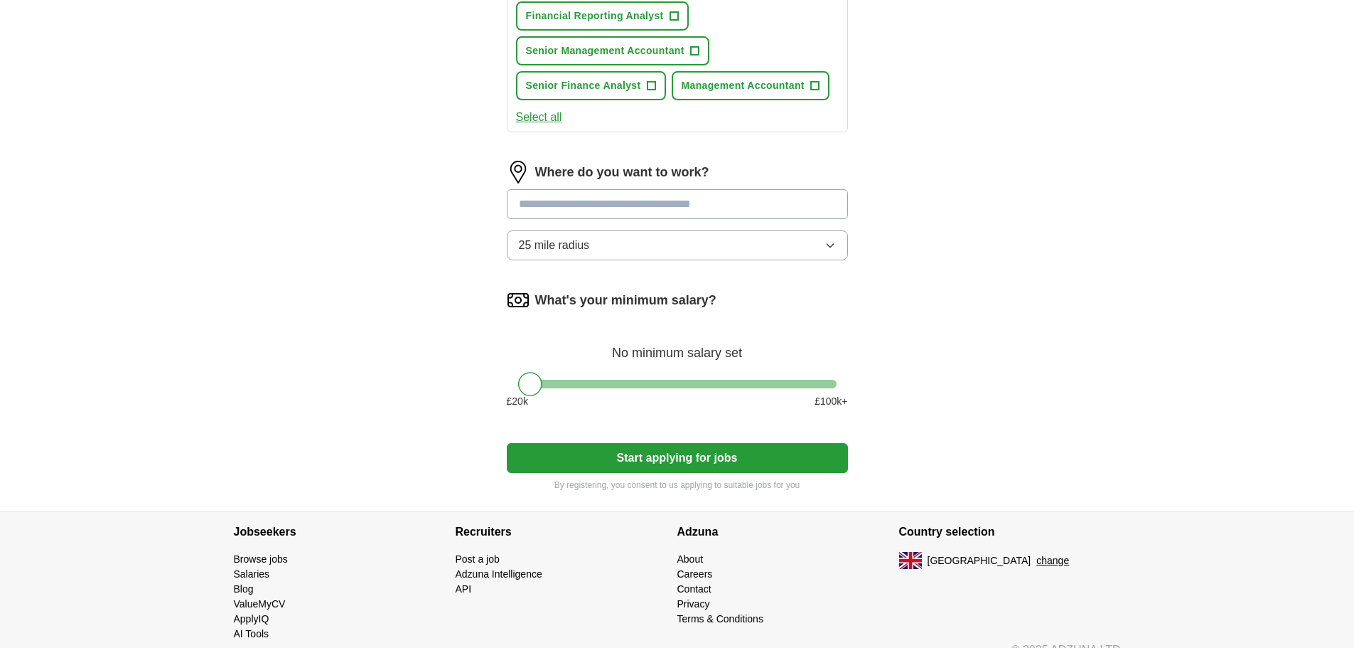
scroll to position [905, 0]
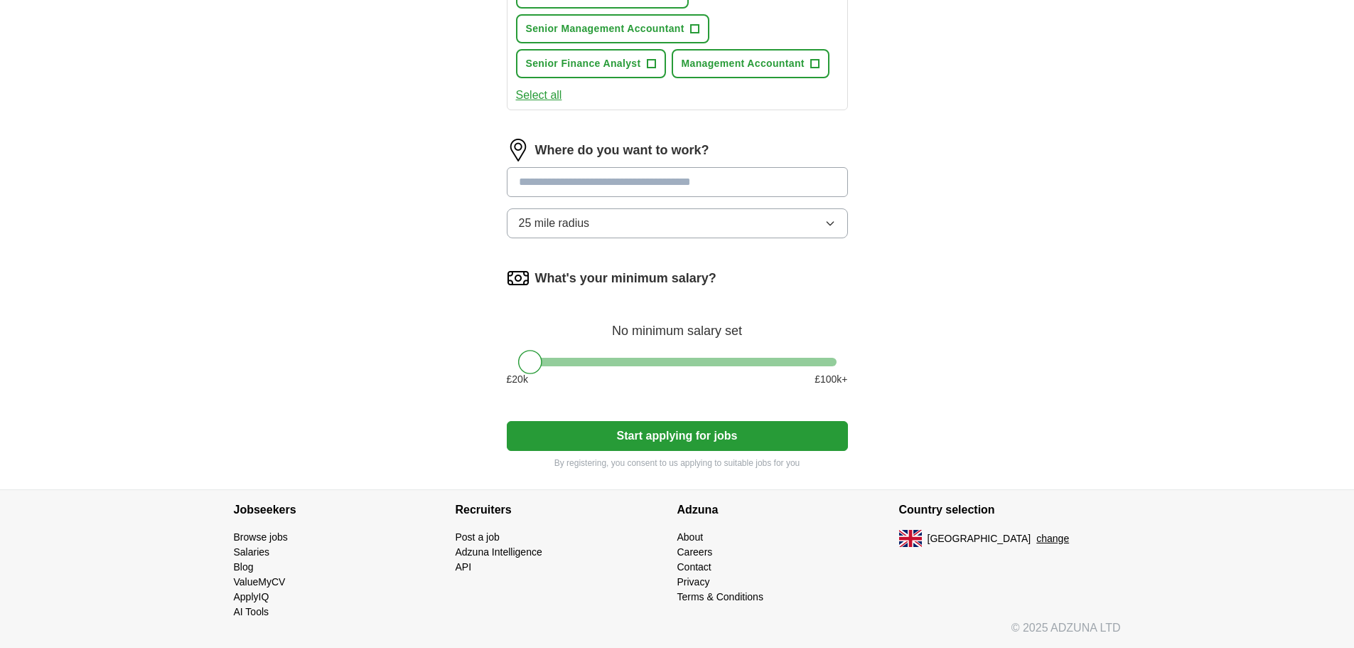
click at [650, 189] on input at bounding box center [677, 182] width 341 height 30
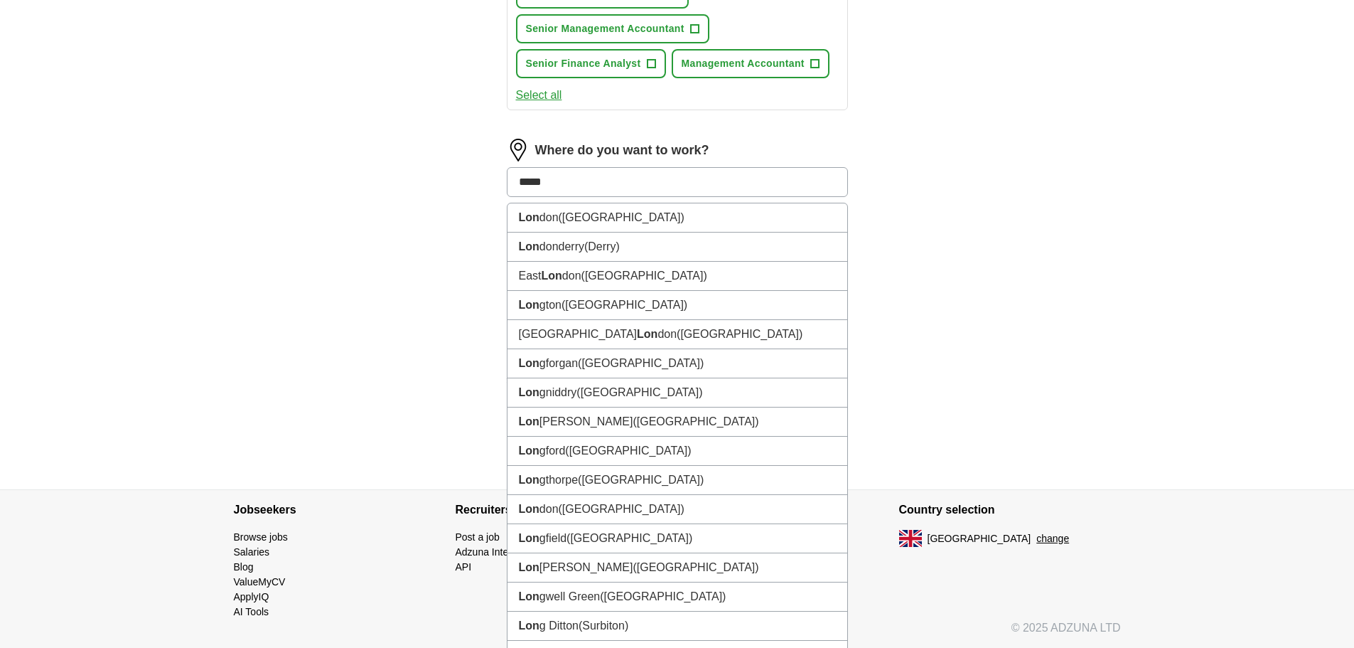
type input "******"
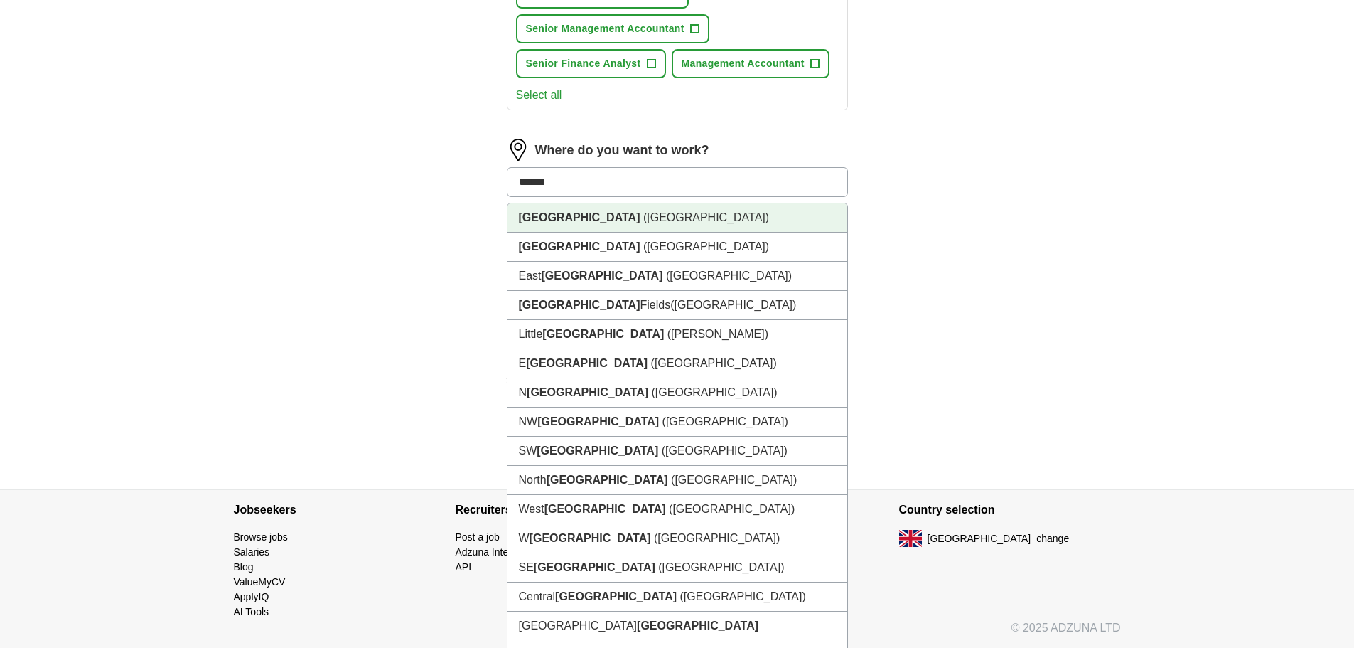
click at [567, 226] on li "[GEOGRAPHIC_DATA] ([GEOGRAPHIC_DATA])" at bounding box center [678, 217] width 340 height 29
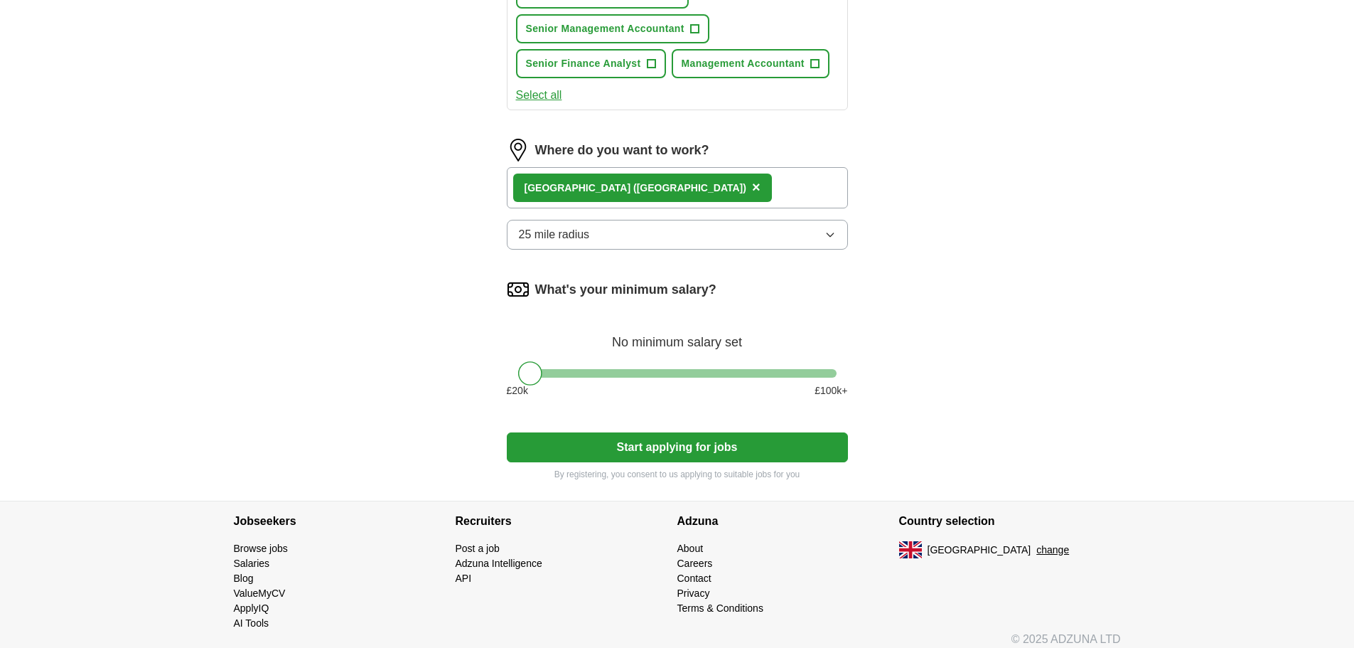
click at [741, 235] on button "25 mile radius" at bounding box center [677, 235] width 341 height 30
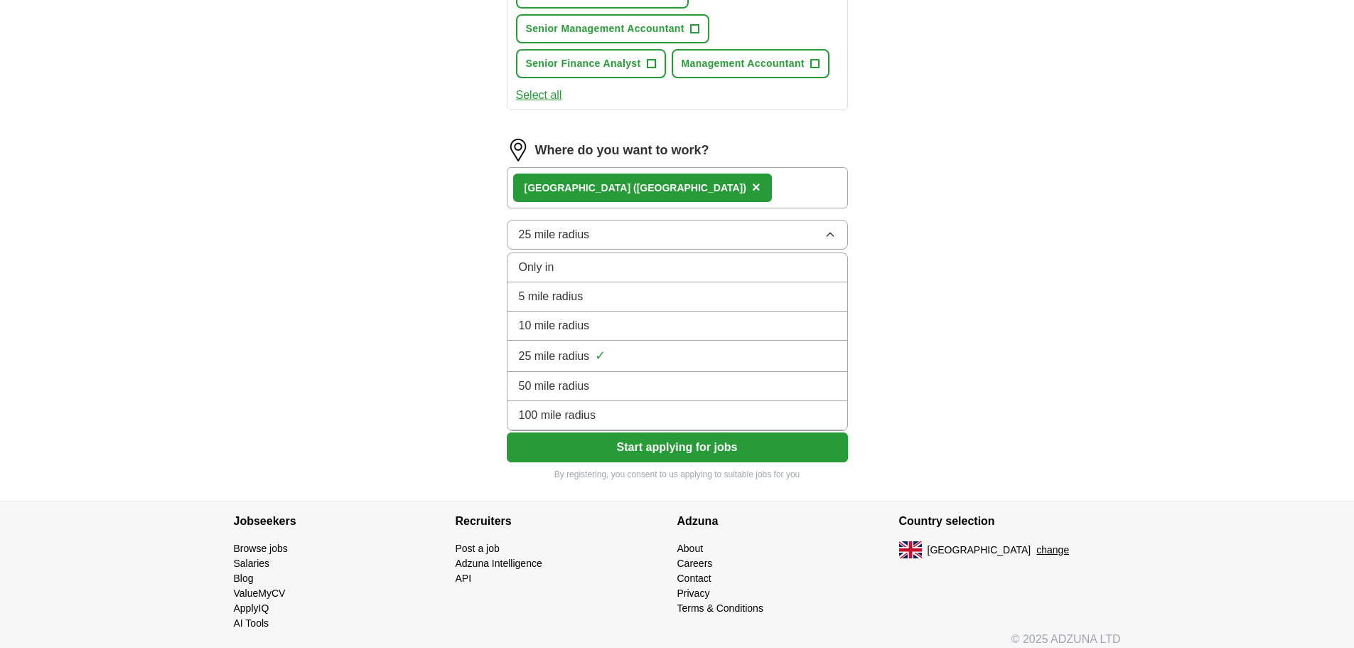
click at [653, 269] on div "Only in" at bounding box center [677, 267] width 317 height 17
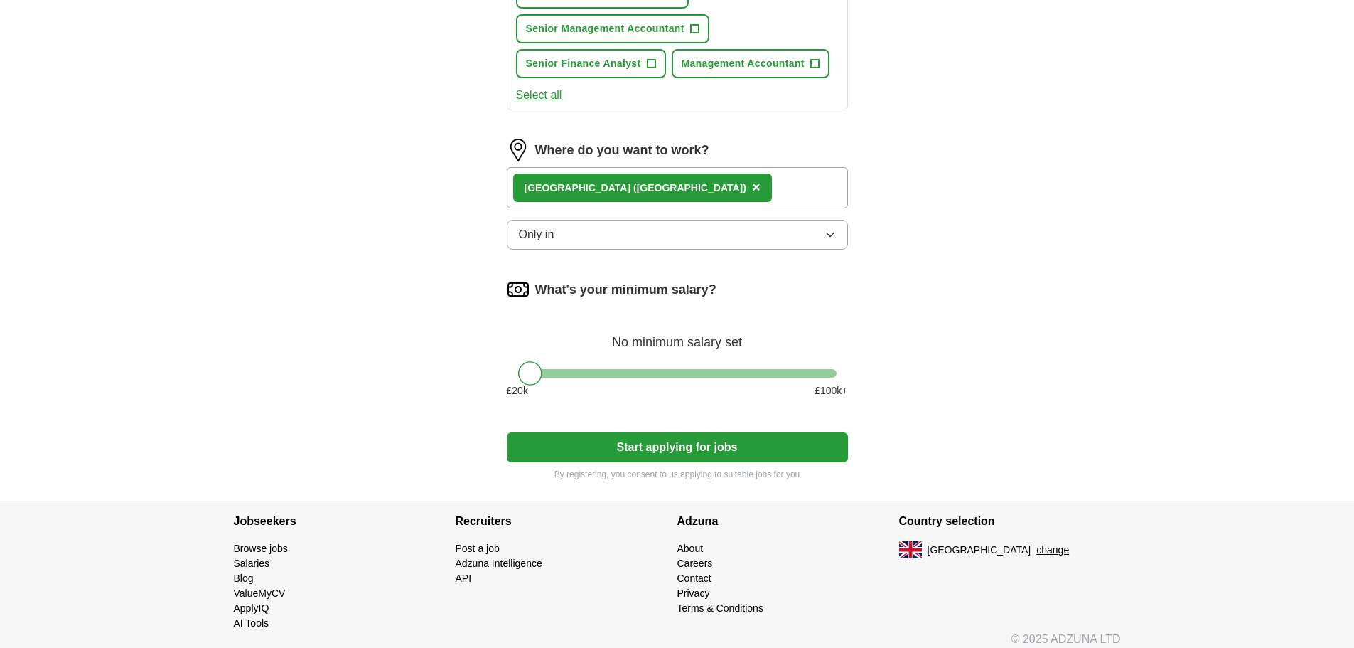
click at [703, 447] on button "Start applying for jobs" at bounding box center [677, 447] width 341 height 30
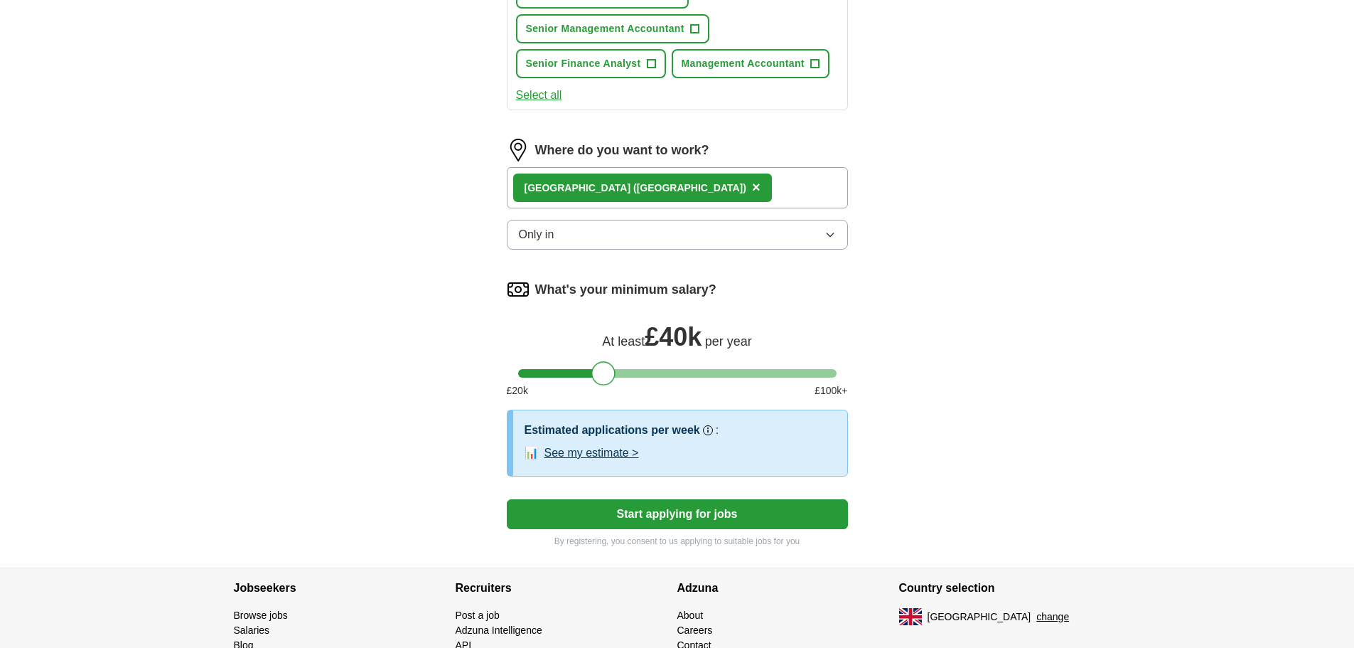
drag, startPoint x: 525, startPoint y: 370, endPoint x: 599, endPoint y: 396, distance: 78.2
click at [599, 396] on div "What's your minimum salary? At least £ 40k per year £ 20 k £ 100 k+" at bounding box center [677, 344] width 341 height 132
click at [702, 509] on button "Start applying for jobs" at bounding box center [677, 514] width 341 height 30
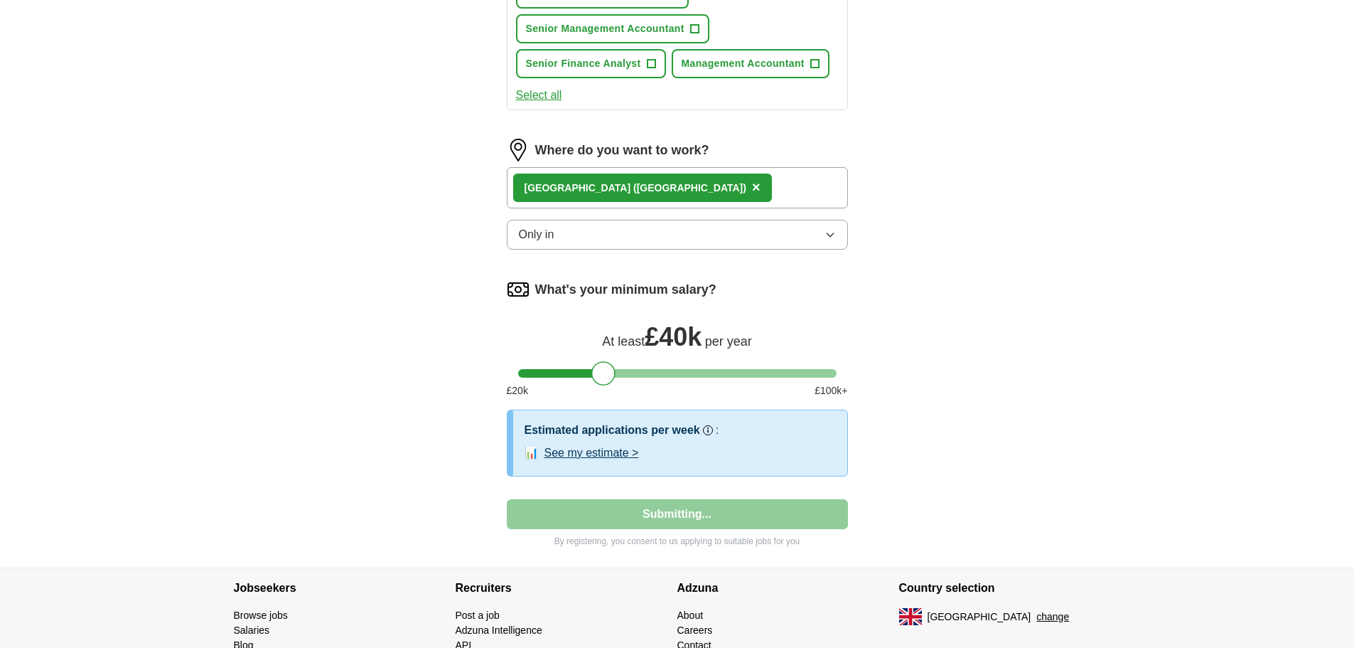
select select "**"
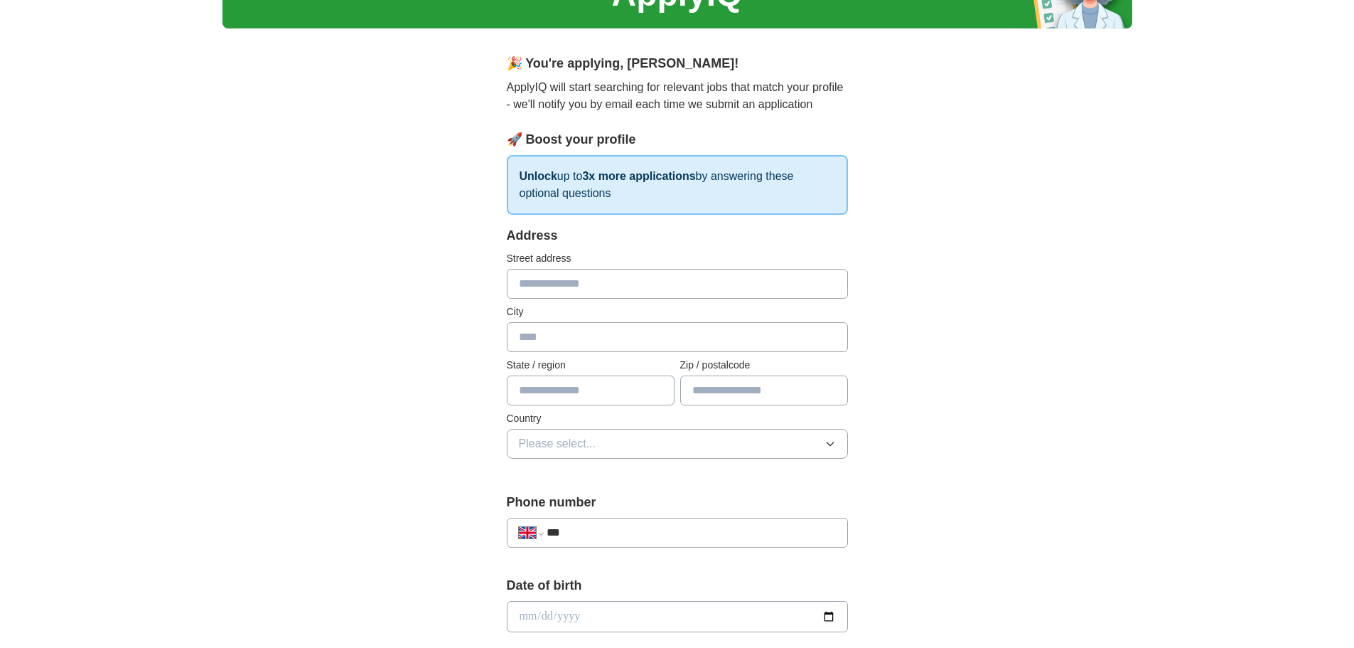
scroll to position [0, 0]
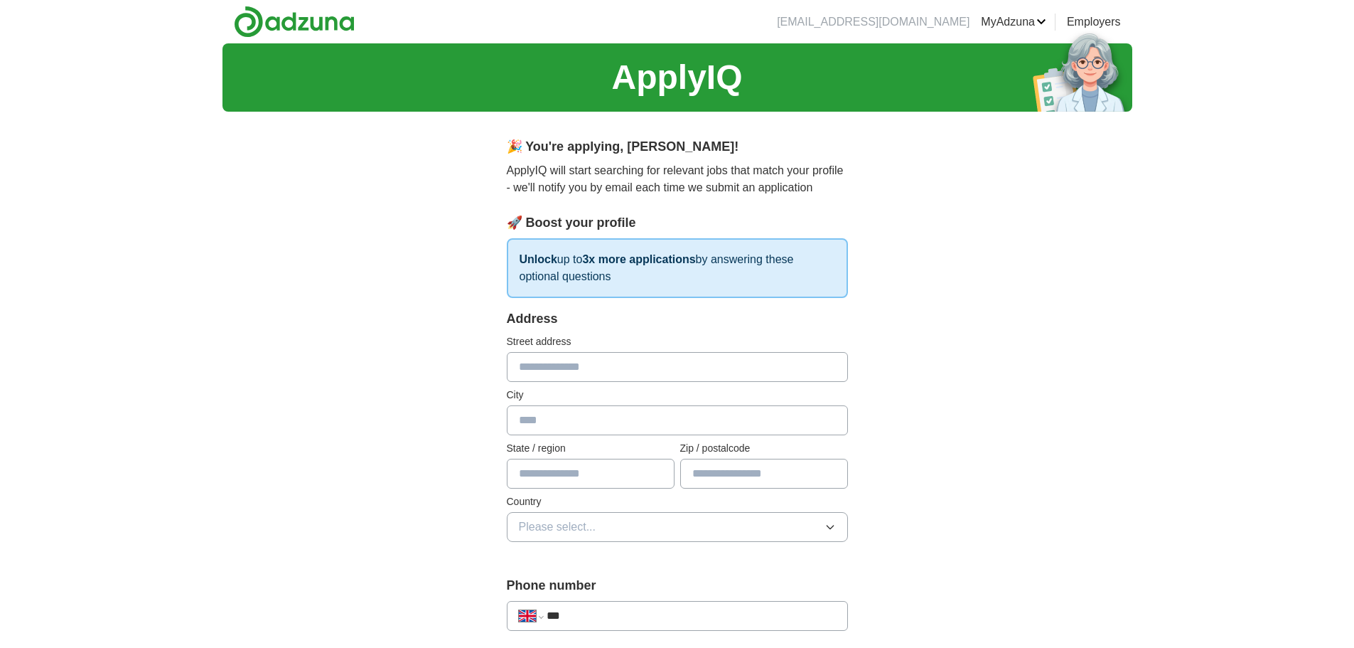
click at [538, 378] on input "text" at bounding box center [677, 367] width 341 height 30
type input "**********"
type input "*******"
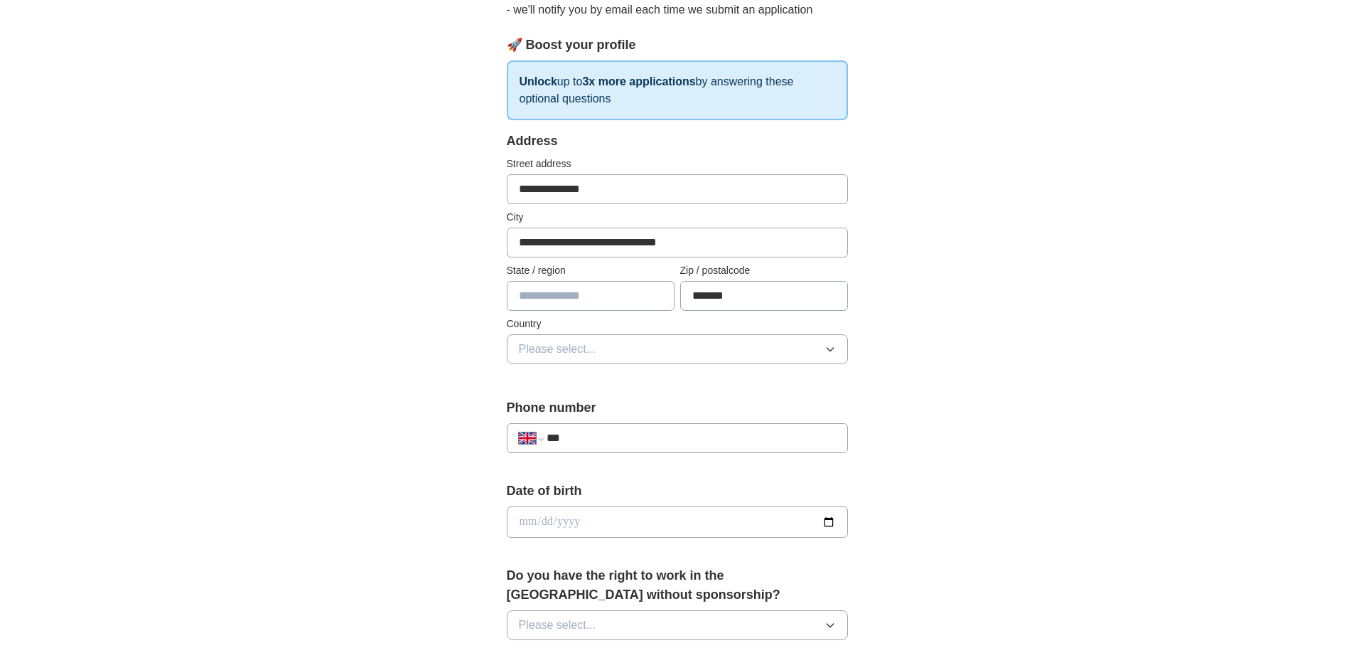
scroll to position [206, 0]
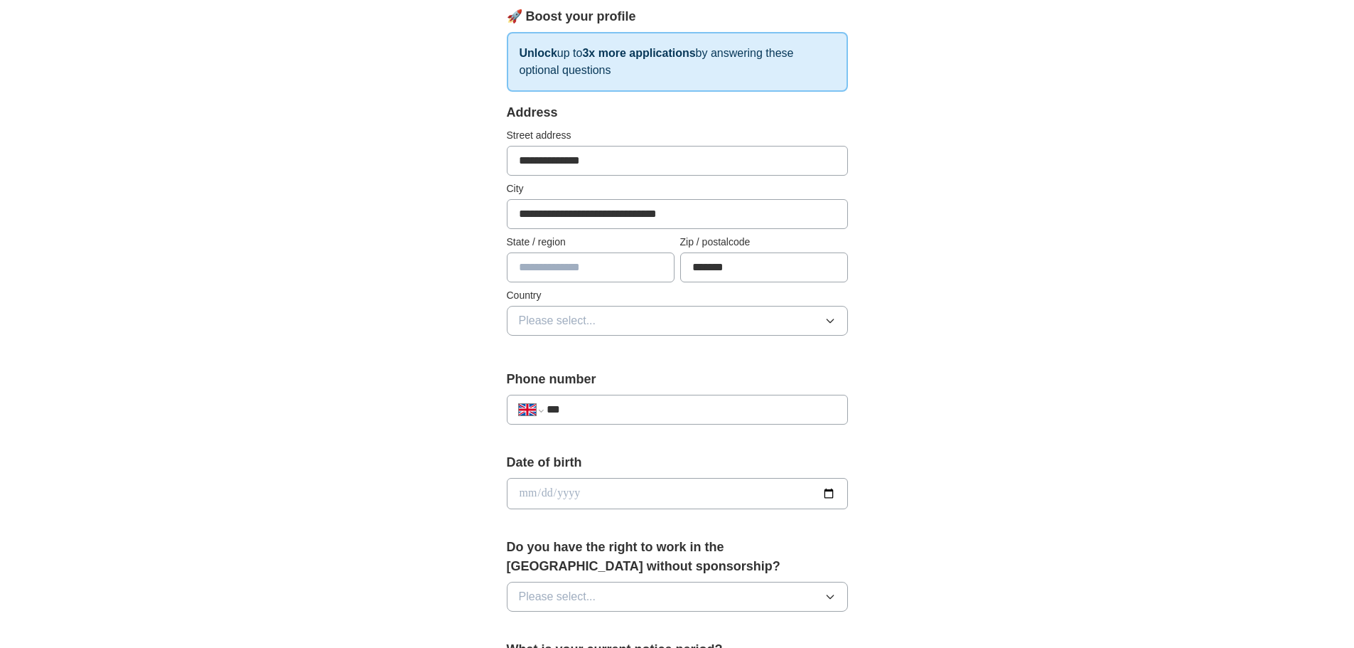
click at [724, 214] on input "**********" at bounding box center [677, 214] width 341 height 30
click at [534, 208] on input "******" at bounding box center [677, 214] width 341 height 30
type input "******"
